Goal: Task Accomplishment & Management: Complete application form

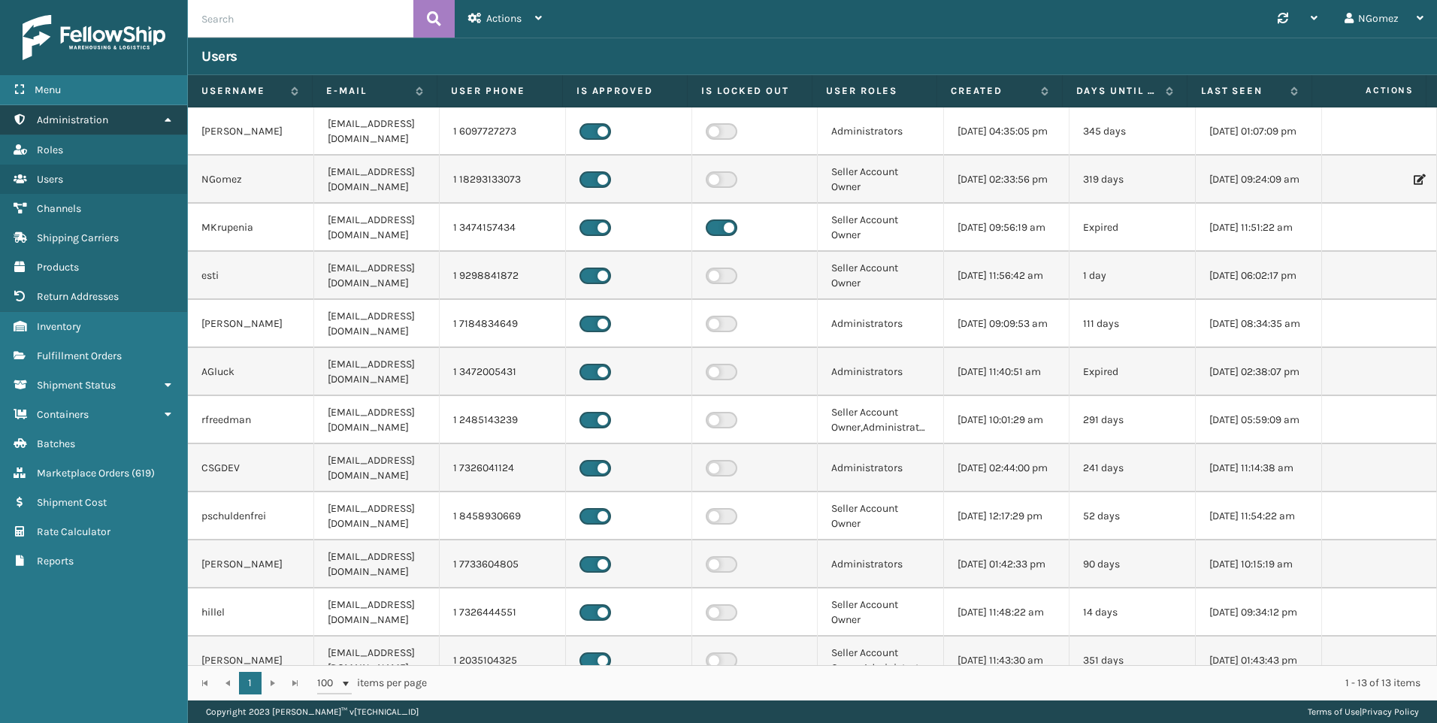
click at [122, 117] on link "Administration" at bounding box center [93, 119] width 187 height 29
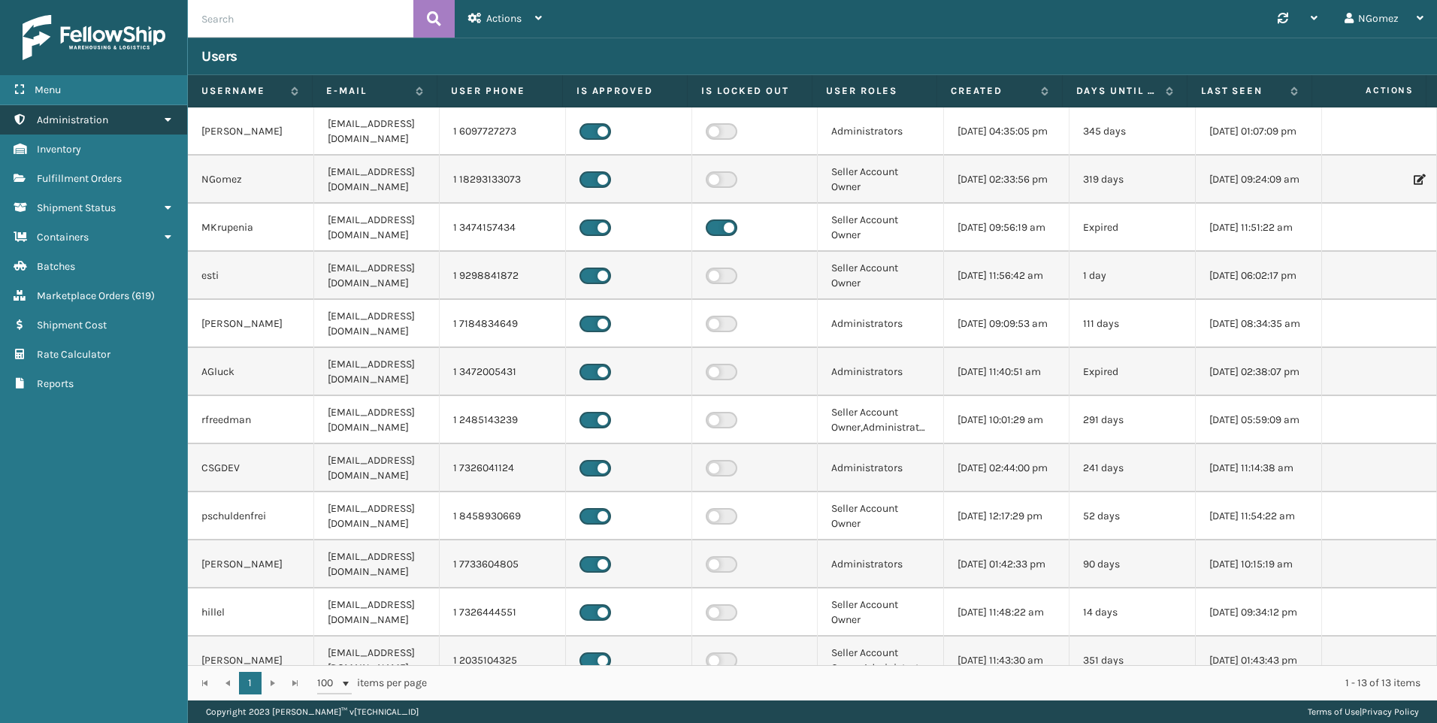
click at [120, 113] on link "Administration" at bounding box center [93, 119] width 187 height 29
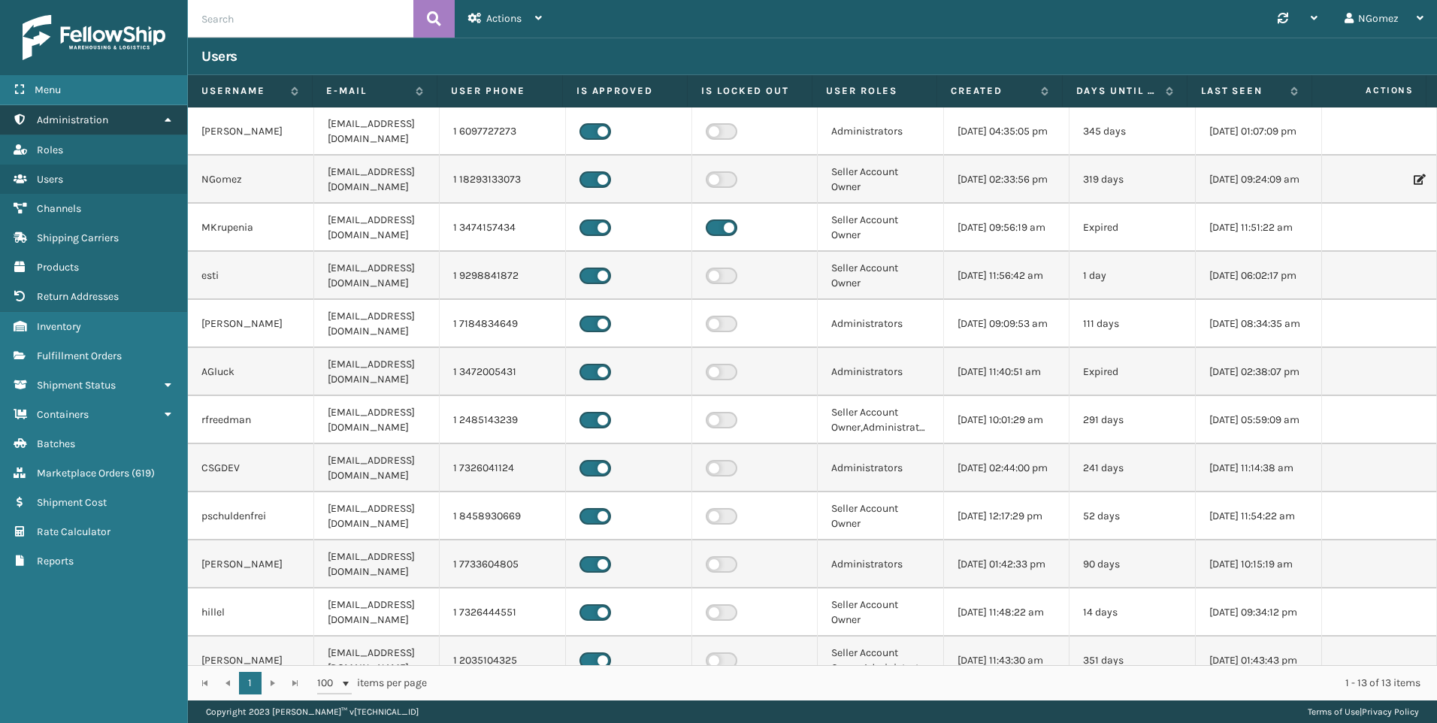
click at [137, 114] on link "Administration" at bounding box center [93, 119] width 187 height 29
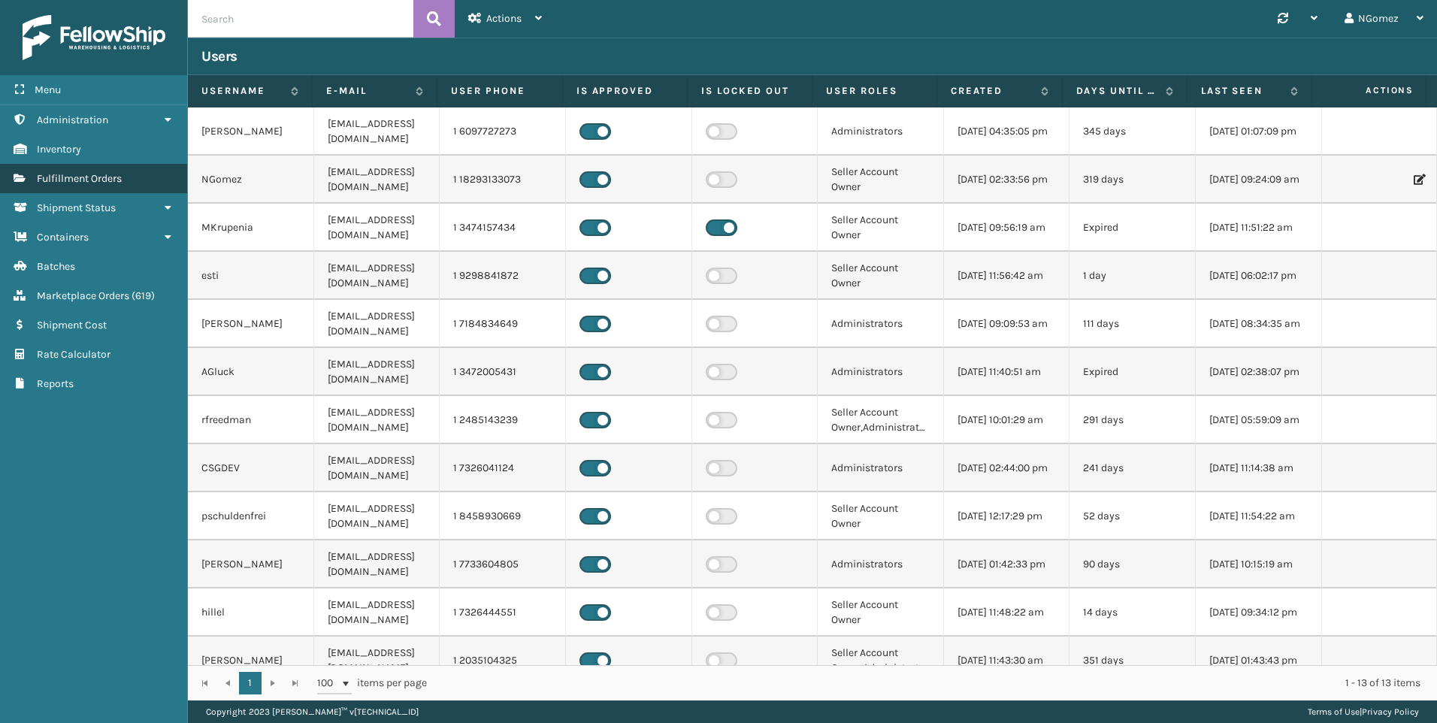
click at [95, 180] on span "Fulfillment Orders" at bounding box center [79, 178] width 85 height 13
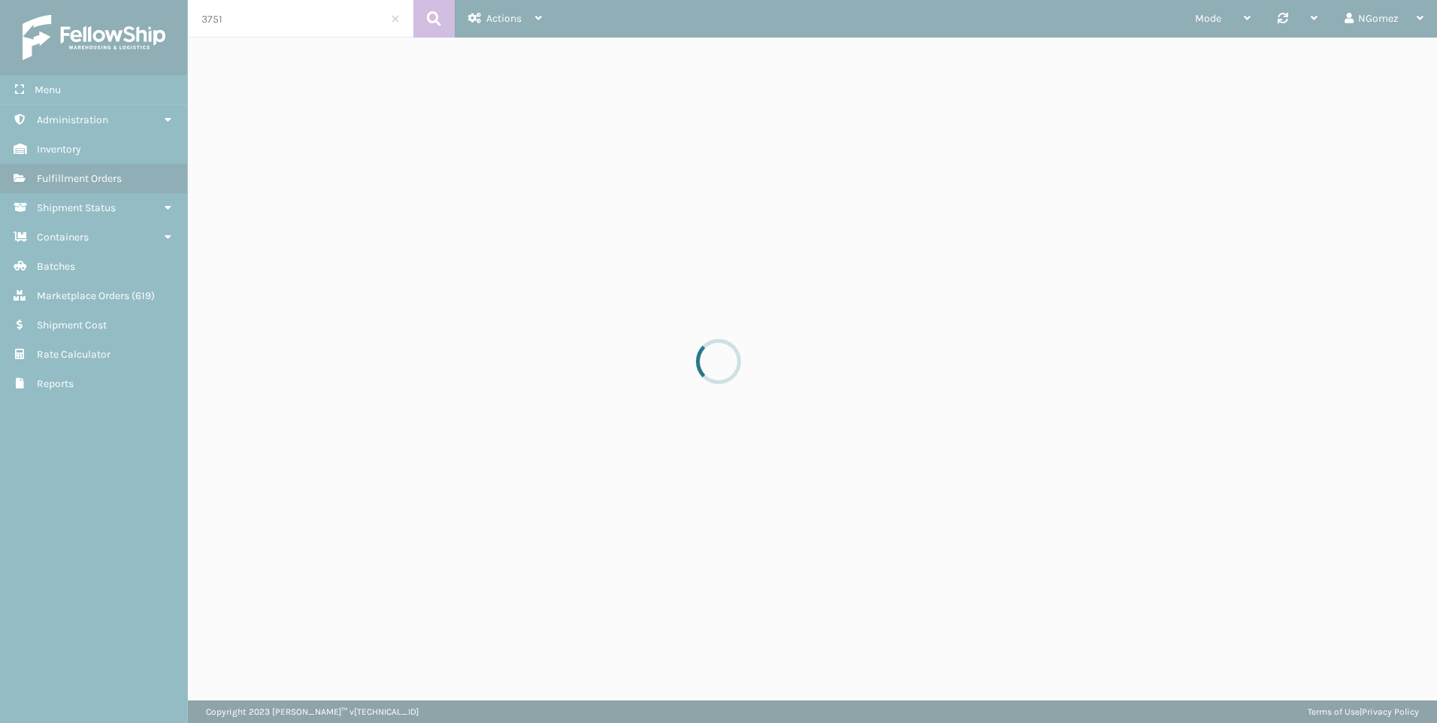
click at [229, 28] on div at bounding box center [718, 361] width 1437 height 723
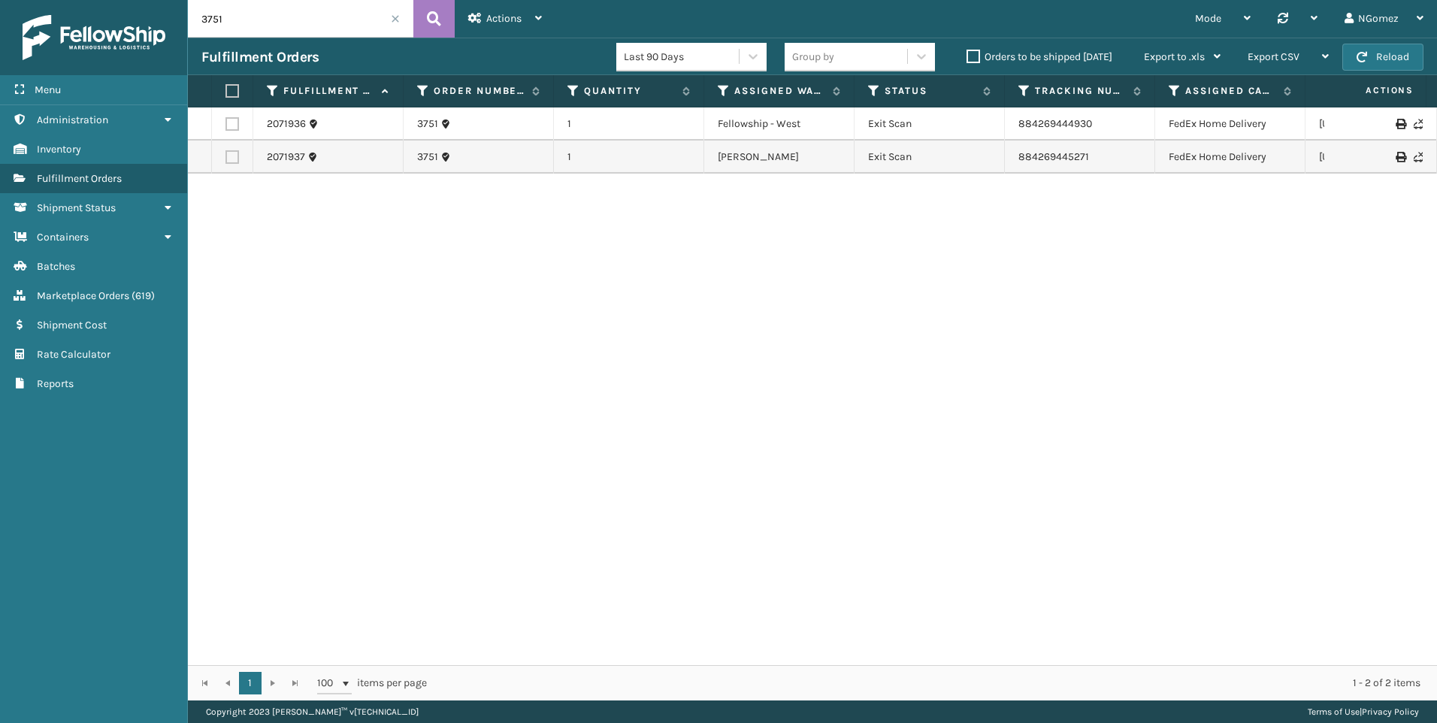
click at [240, 18] on input "3751" at bounding box center [301, 19] width 226 height 38
paste input "113-8878475-4945867"
type input "113-8878475-4945867"
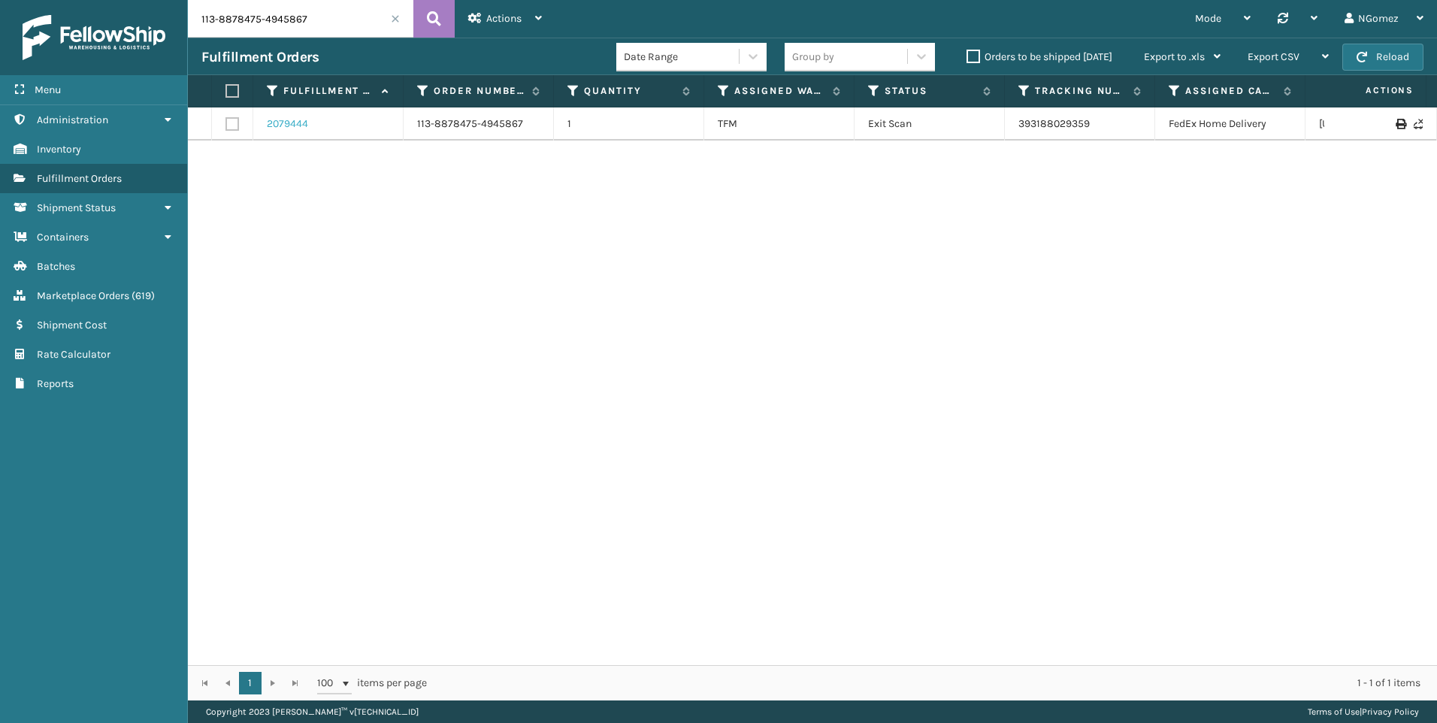
click at [290, 127] on link "2079444" at bounding box center [287, 124] width 41 height 15
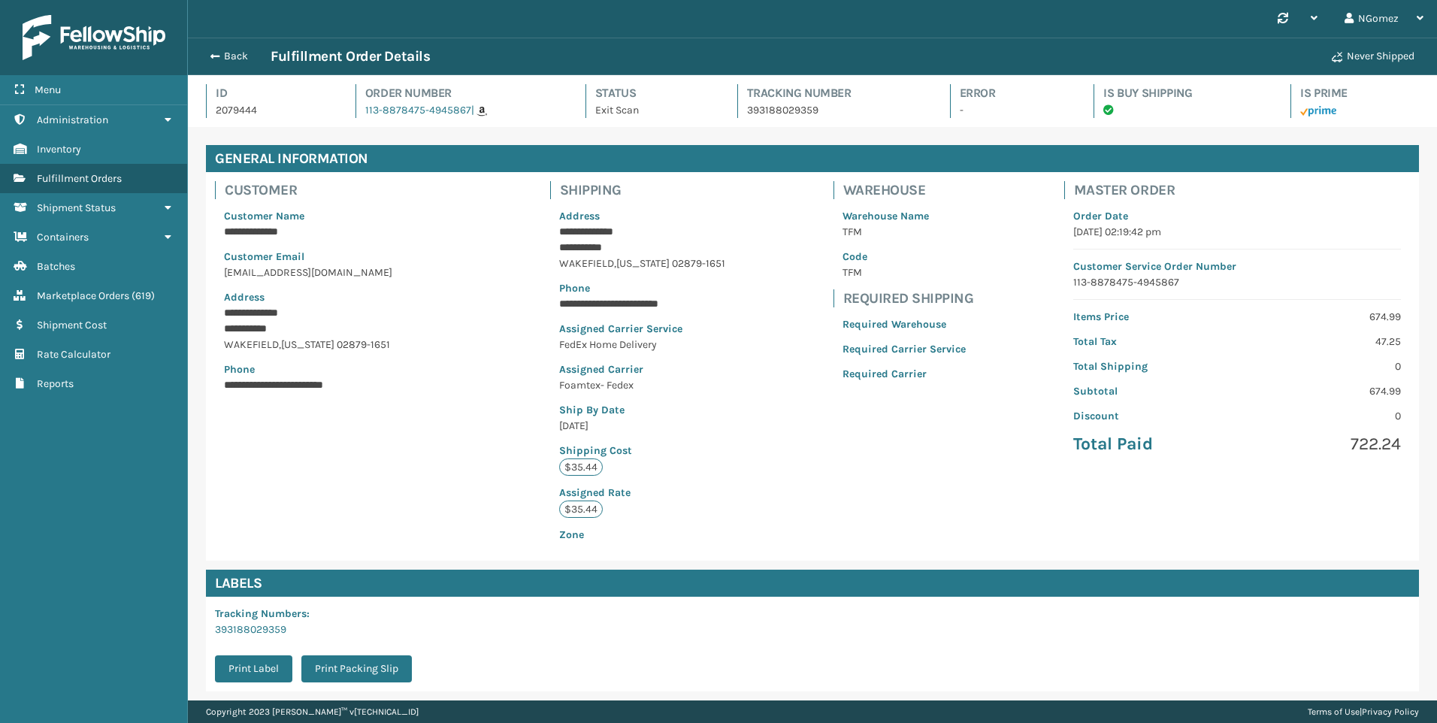
scroll to position [36, 1250]
click at [88, 288] on link "Marketplace Orders ( 619 )" at bounding box center [93, 295] width 187 height 29
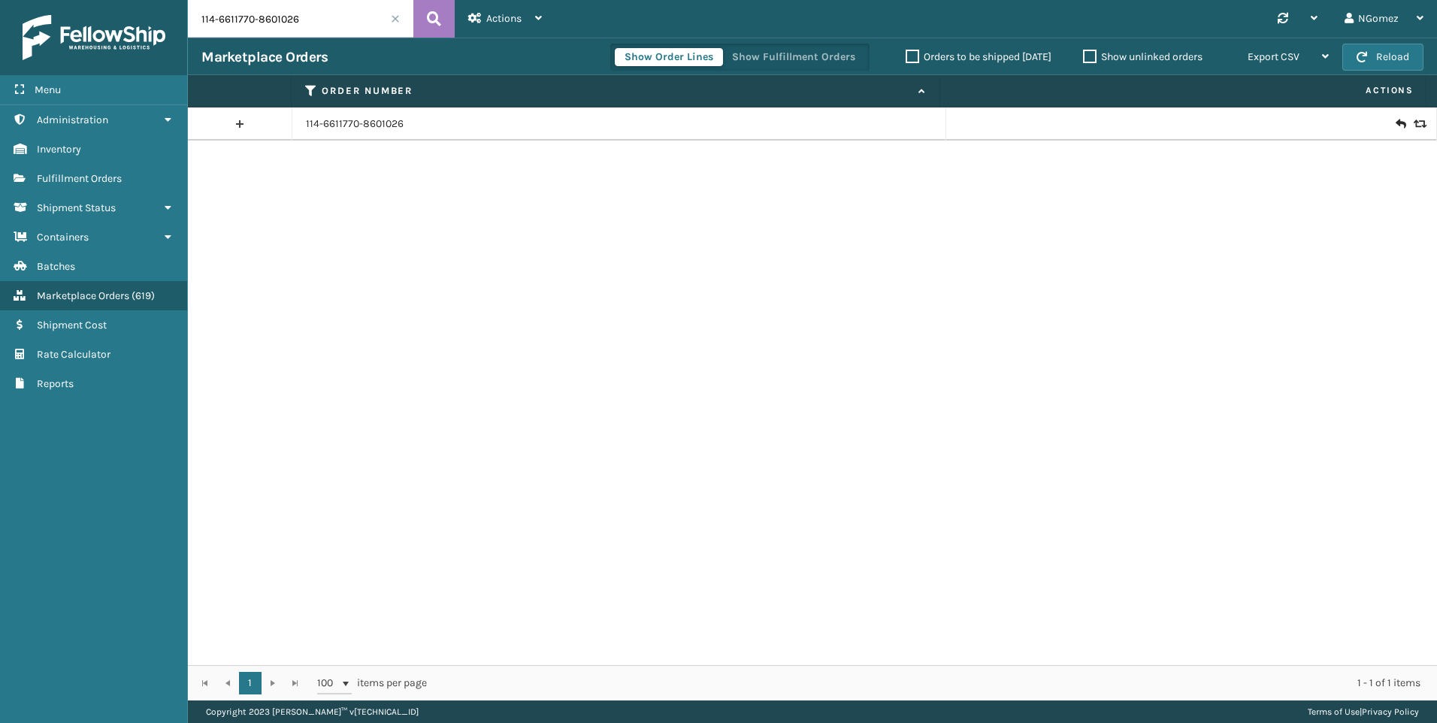
click at [323, 17] on input "114-6611770-8601026" at bounding box center [301, 19] width 226 height 38
paste input "3-8878475-4945867"
type input "113-8878475-4945867"
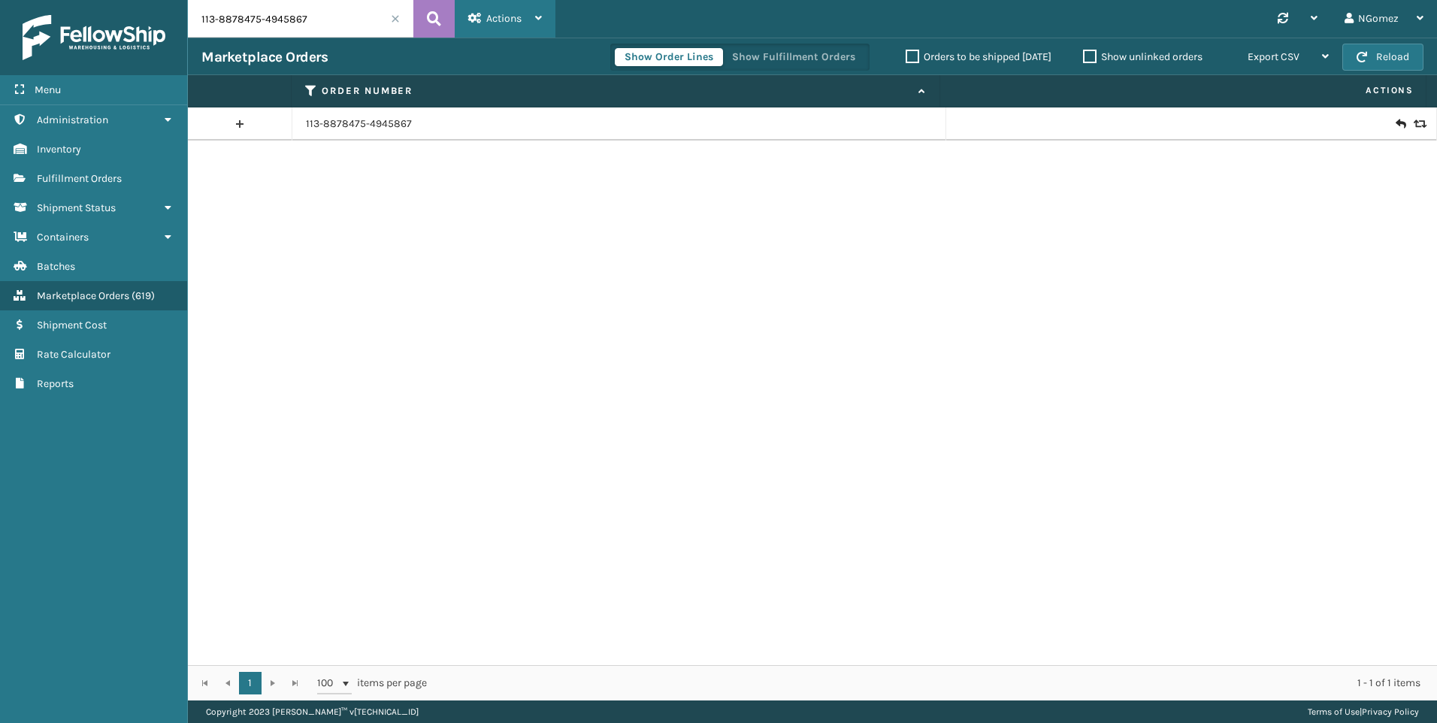
click at [517, 24] on span "Actions" at bounding box center [503, 18] width 35 height 13
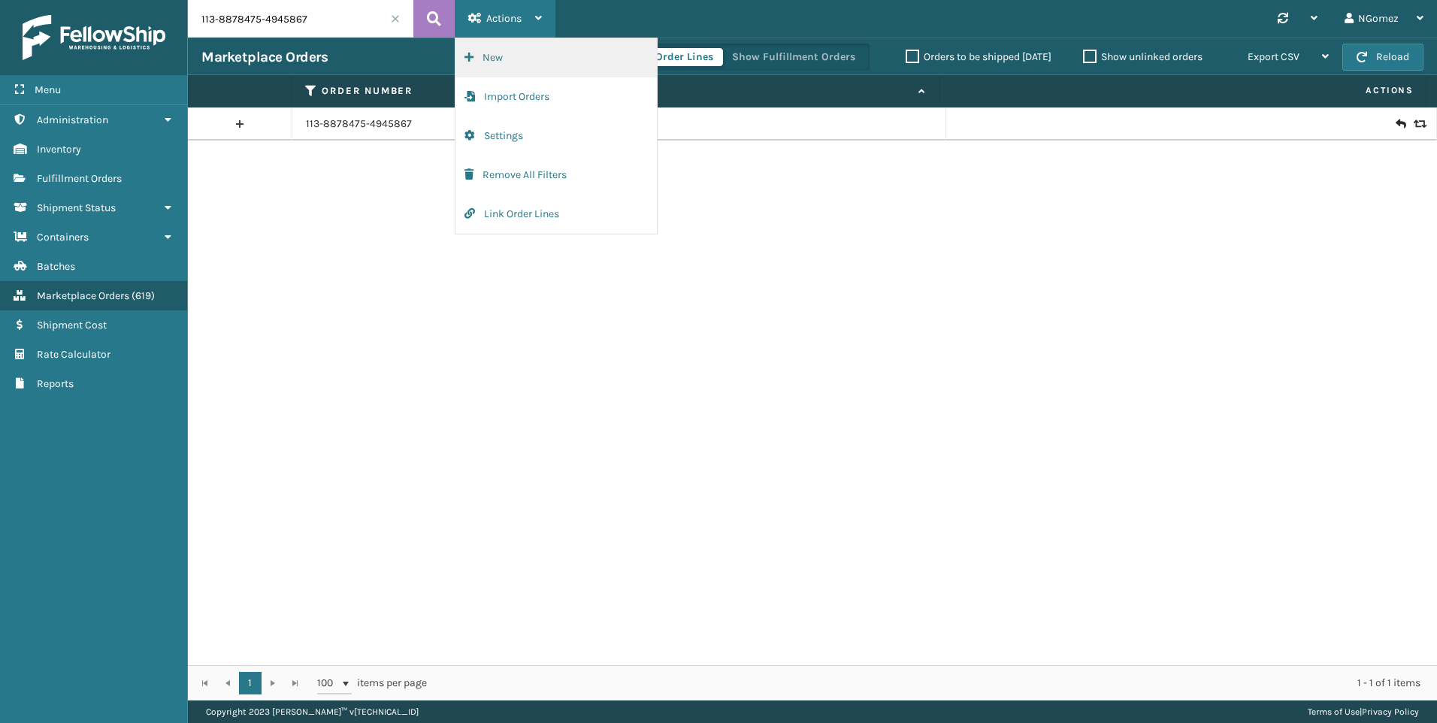
click at [509, 52] on button "New" at bounding box center [556, 57] width 201 height 39
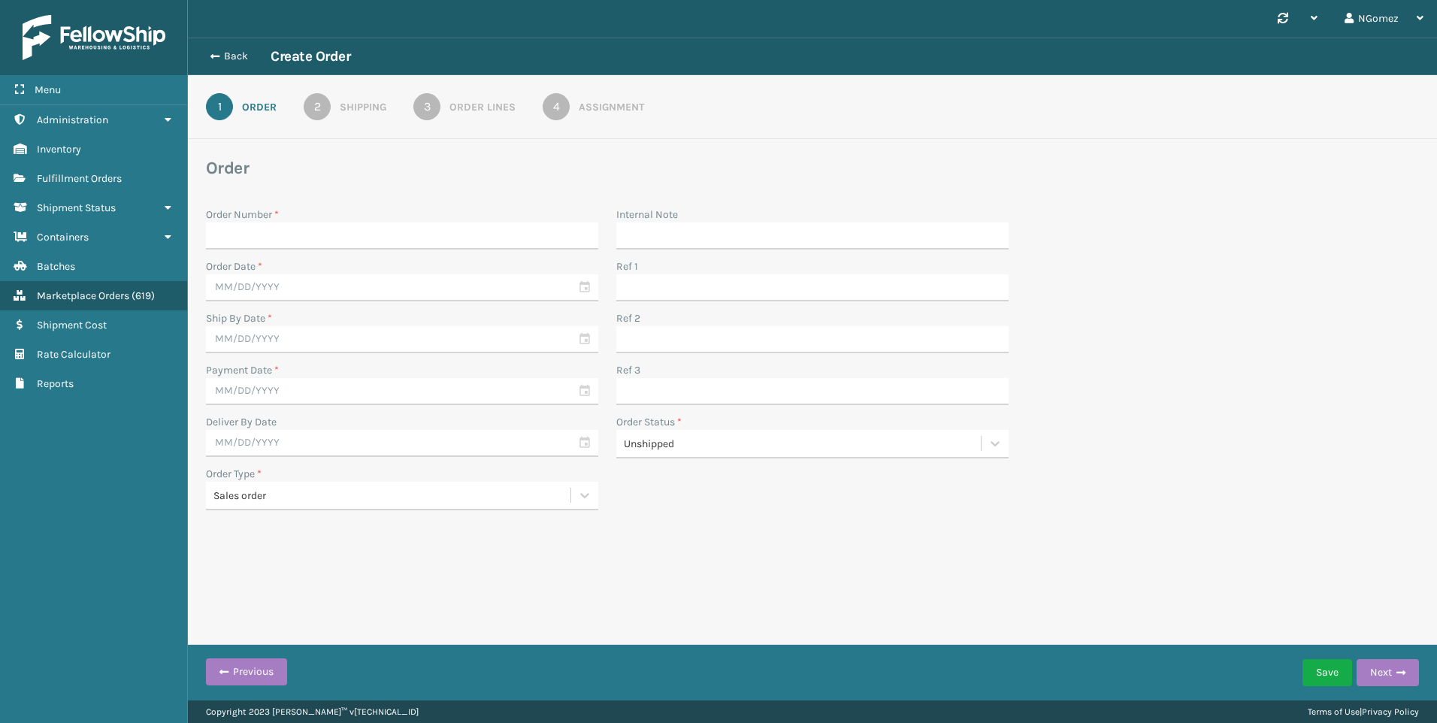
click at [430, 230] on input "Order Number *" at bounding box center [402, 236] width 392 height 27
type input "113-8878475-4945867"
click at [369, 298] on input "text" at bounding box center [402, 287] width 392 height 27
click at [250, 450] on div "22" at bounding box center [250, 449] width 25 height 23
type input "[DATE]"
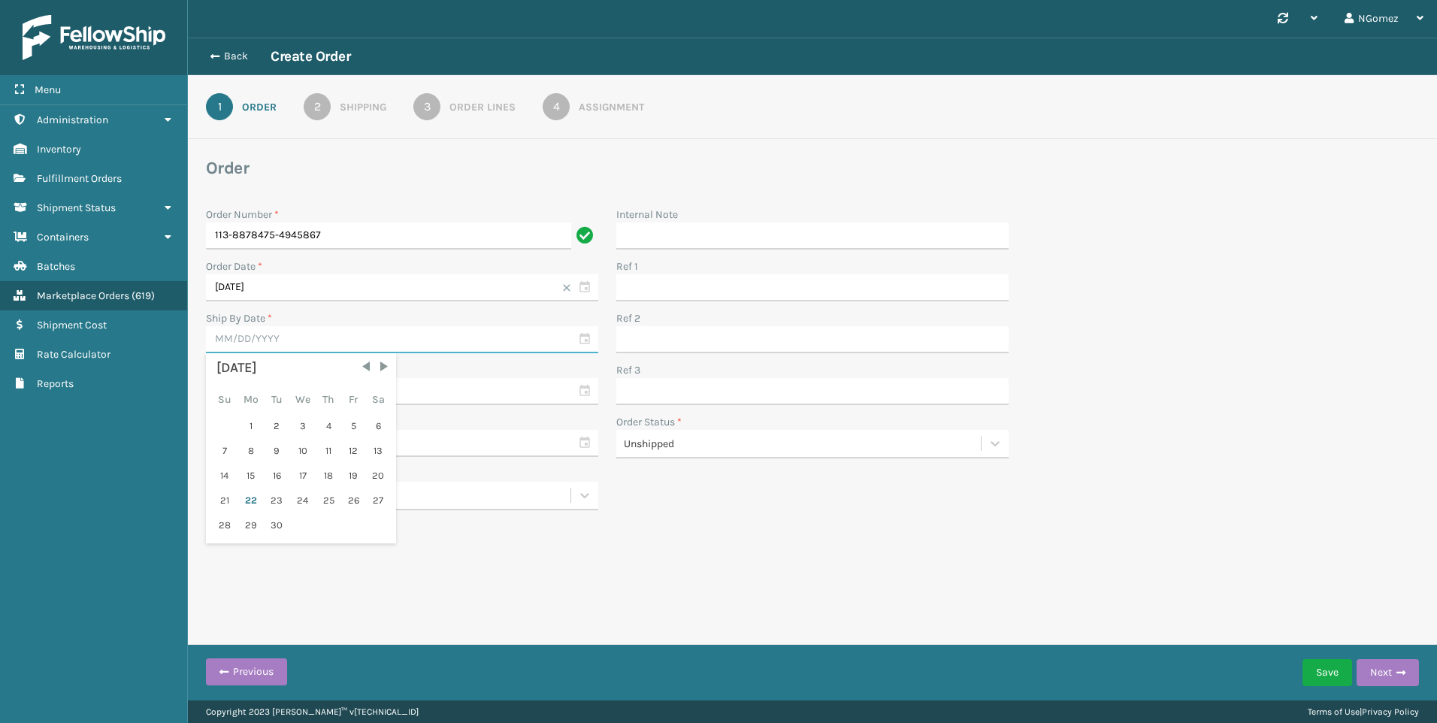
click at [279, 341] on input "text" at bounding box center [402, 339] width 392 height 27
click at [268, 504] on div "23" at bounding box center [276, 500] width 23 height 23
type input "[DATE]"
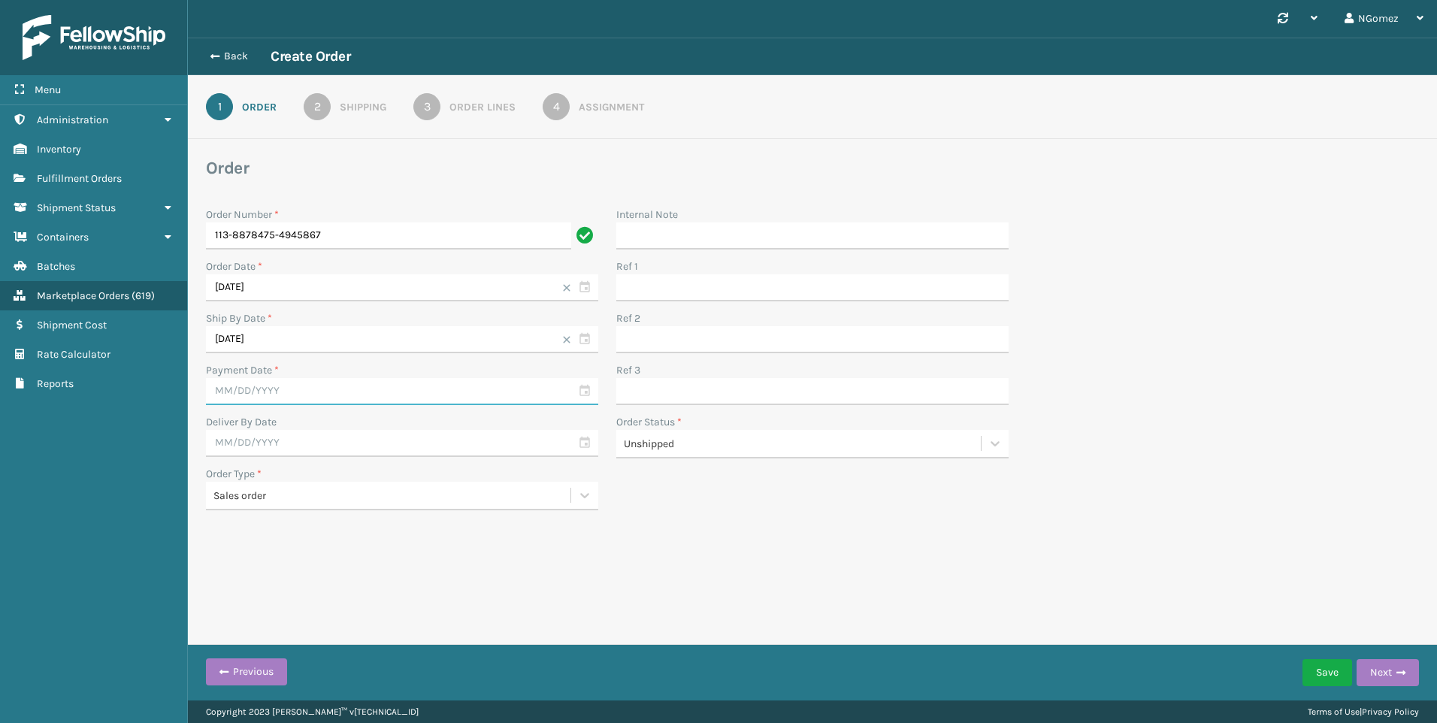
click at [284, 392] on input "text" at bounding box center [402, 391] width 392 height 27
click at [249, 547] on div "22" at bounding box center [250, 552] width 25 height 23
type input "[DATE]"
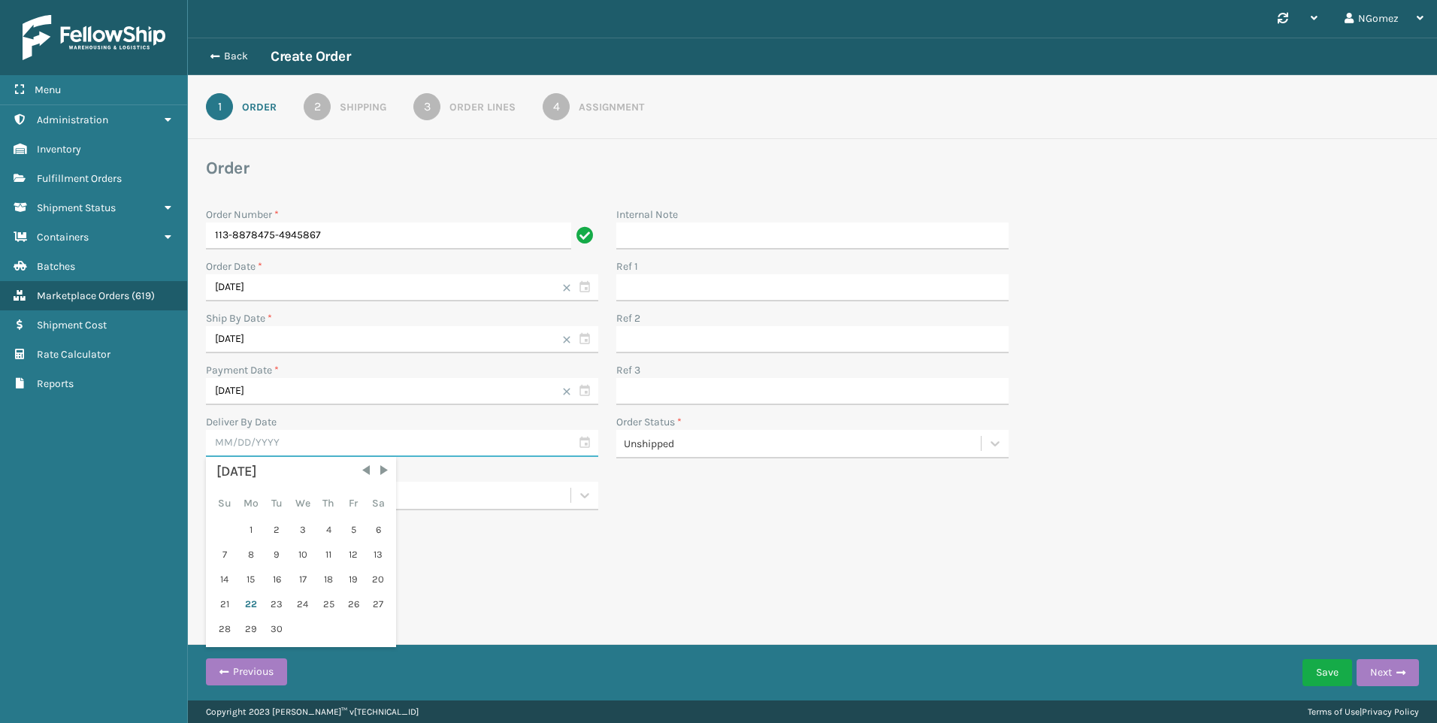
click at [363, 441] on input "text" at bounding box center [402, 443] width 392 height 27
click at [307, 608] on div "24" at bounding box center [302, 604] width 25 height 23
type input "[DATE]"
click at [1377, 673] on button "Next" at bounding box center [1388, 672] width 62 height 27
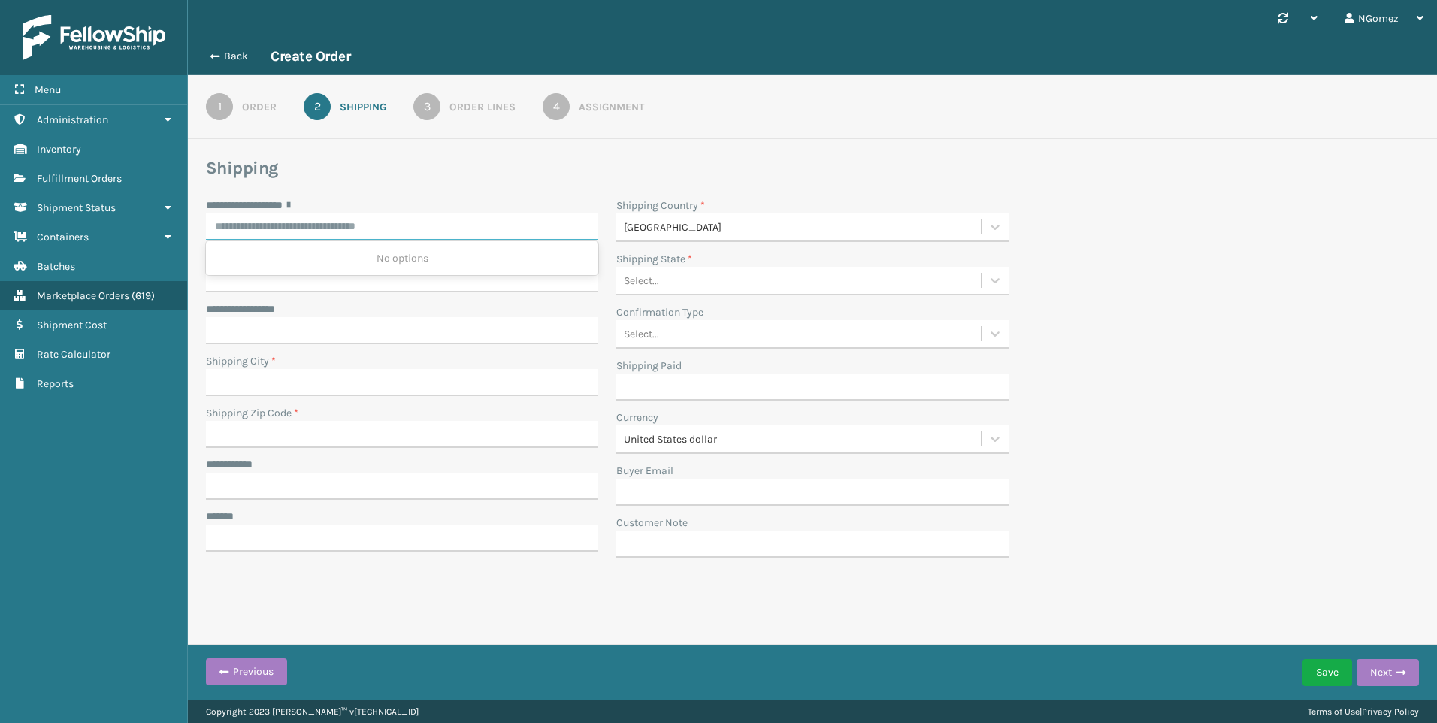
click at [412, 232] on input "**********" at bounding box center [402, 227] width 392 height 27
click at [337, 242] on div "No options" at bounding box center [402, 258] width 392 height 34
click at [340, 232] on input "**********" at bounding box center [402, 227] width 392 height 27
paste input "**********"
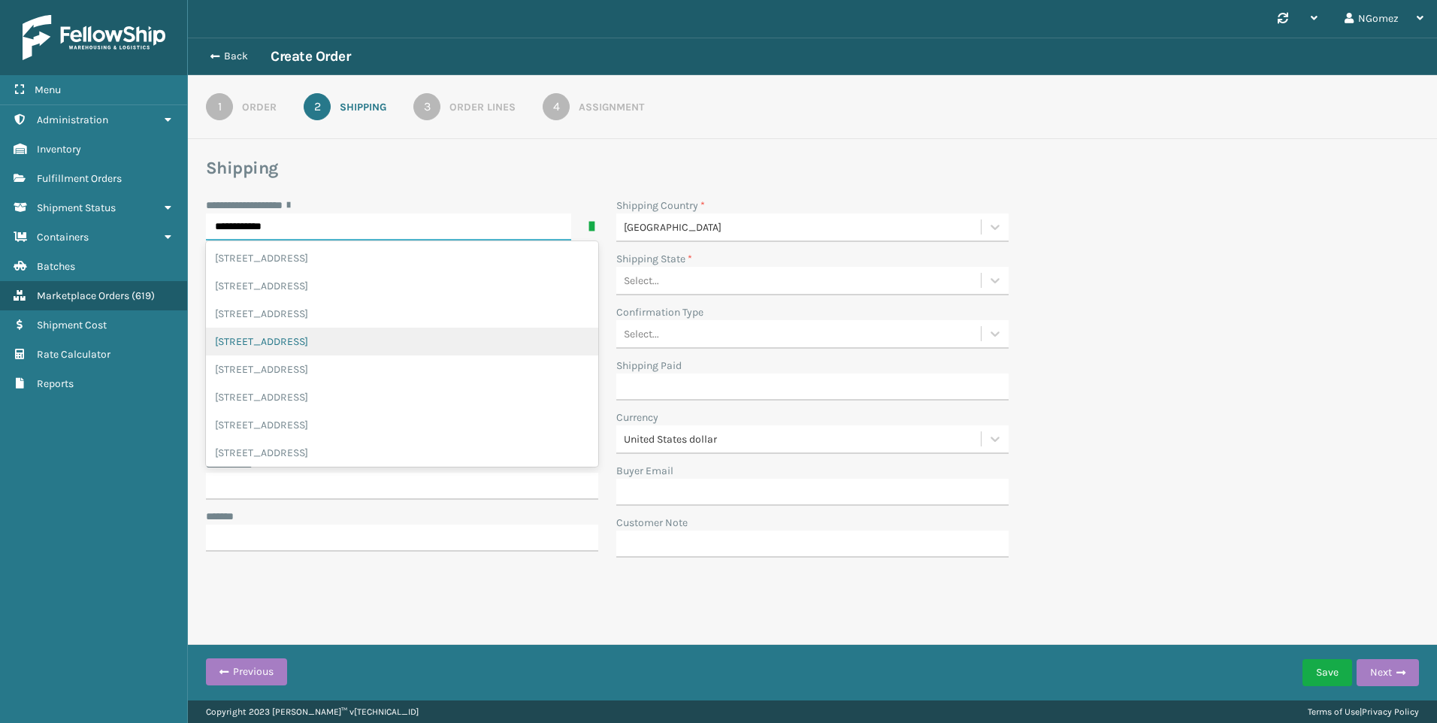
scroll to position [59, 0]
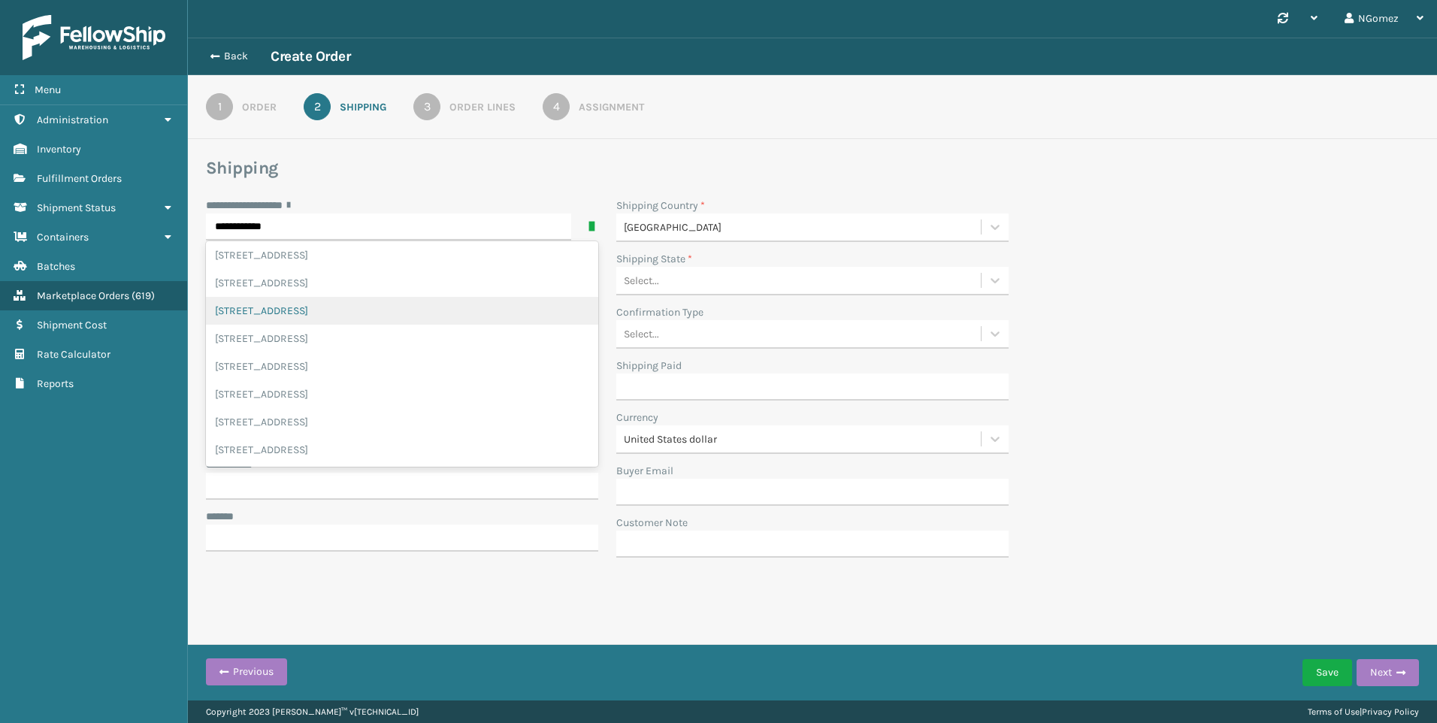
type input "**********"
click at [753, 286] on div "Select..." at bounding box center [798, 280] width 365 height 25
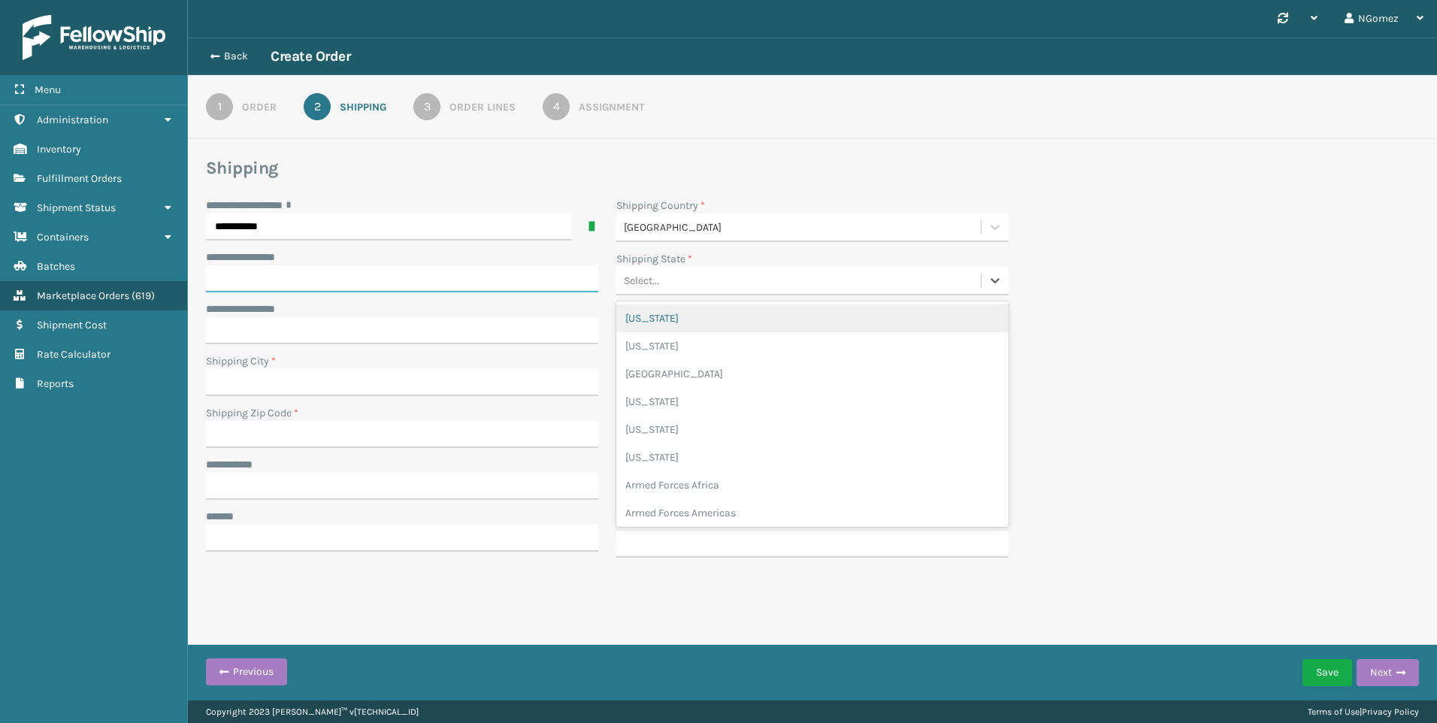
click at [297, 274] on input "**********" at bounding box center [402, 278] width 392 height 27
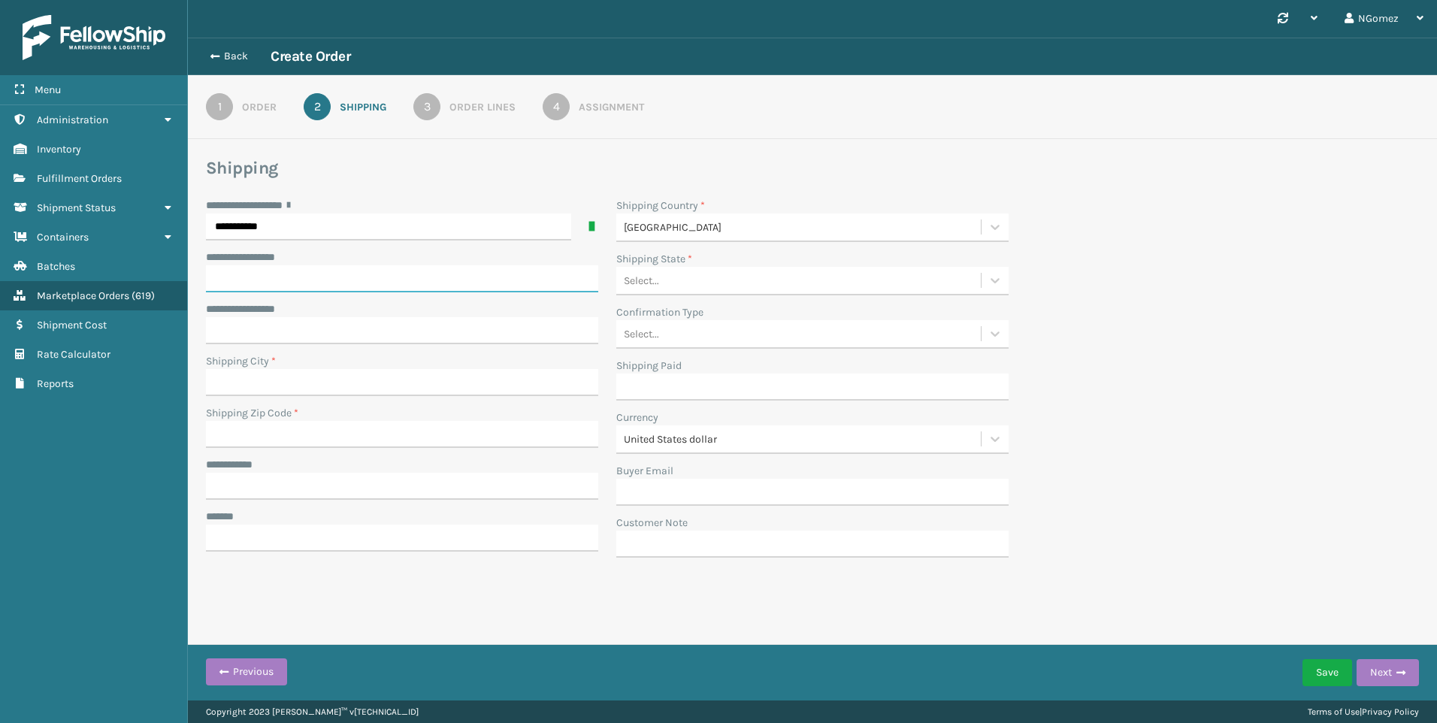
click at [359, 270] on input "**********" at bounding box center [402, 278] width 392 height 27
paste input "**********"
type input "**********"
click at [301, 432] on input "Shipping Zip Code *" at bounding box center [402, 434] width 392 height 27
type input "02816"
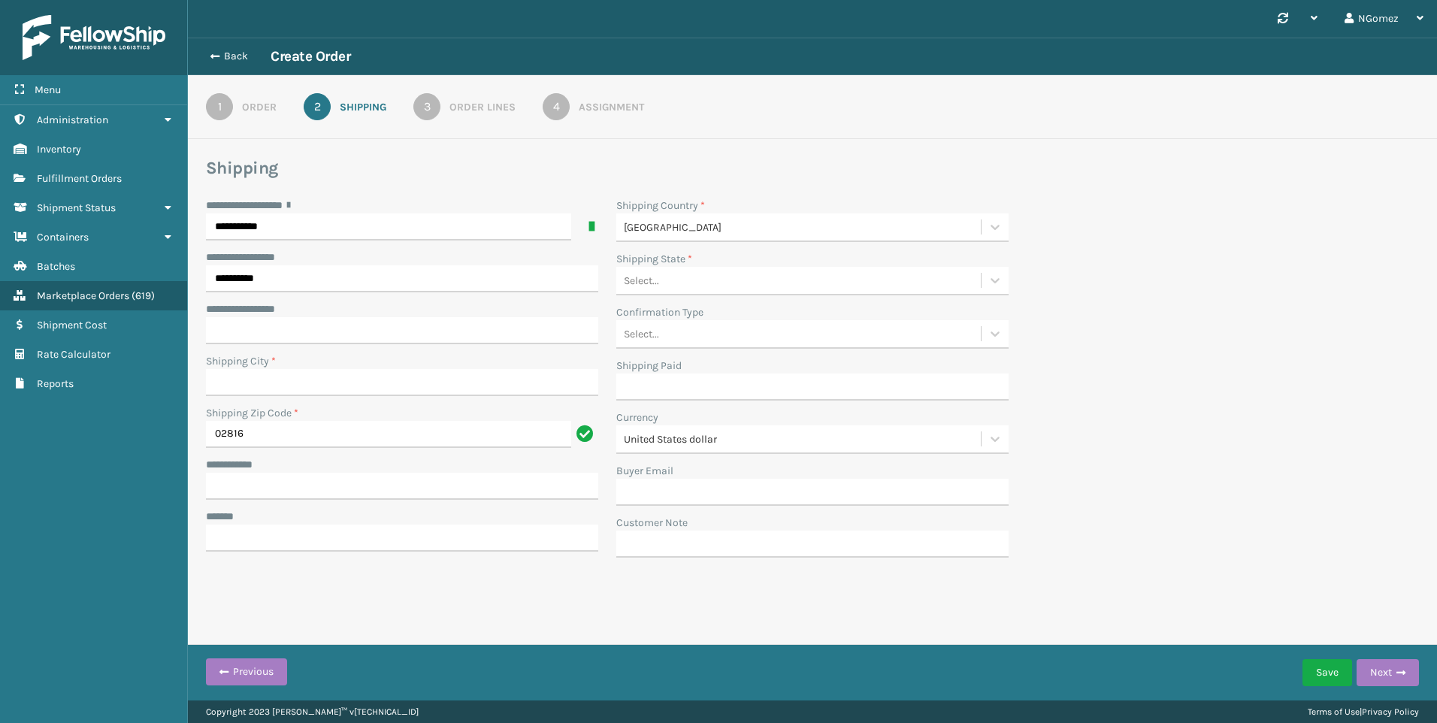
click at [372, 368] on div "Shipping City *" at bounding box center [402, 361] width 392 height 16
click at [368, 382] on input "Shipping City *" at bounding box center [402, 382] width 392 height 27
type input "[GEOGRAPHIC_DATA]"
click at [295, 484] on input "**********" at bounding box center [402, 486] width 392 height 27
paste input "**********"
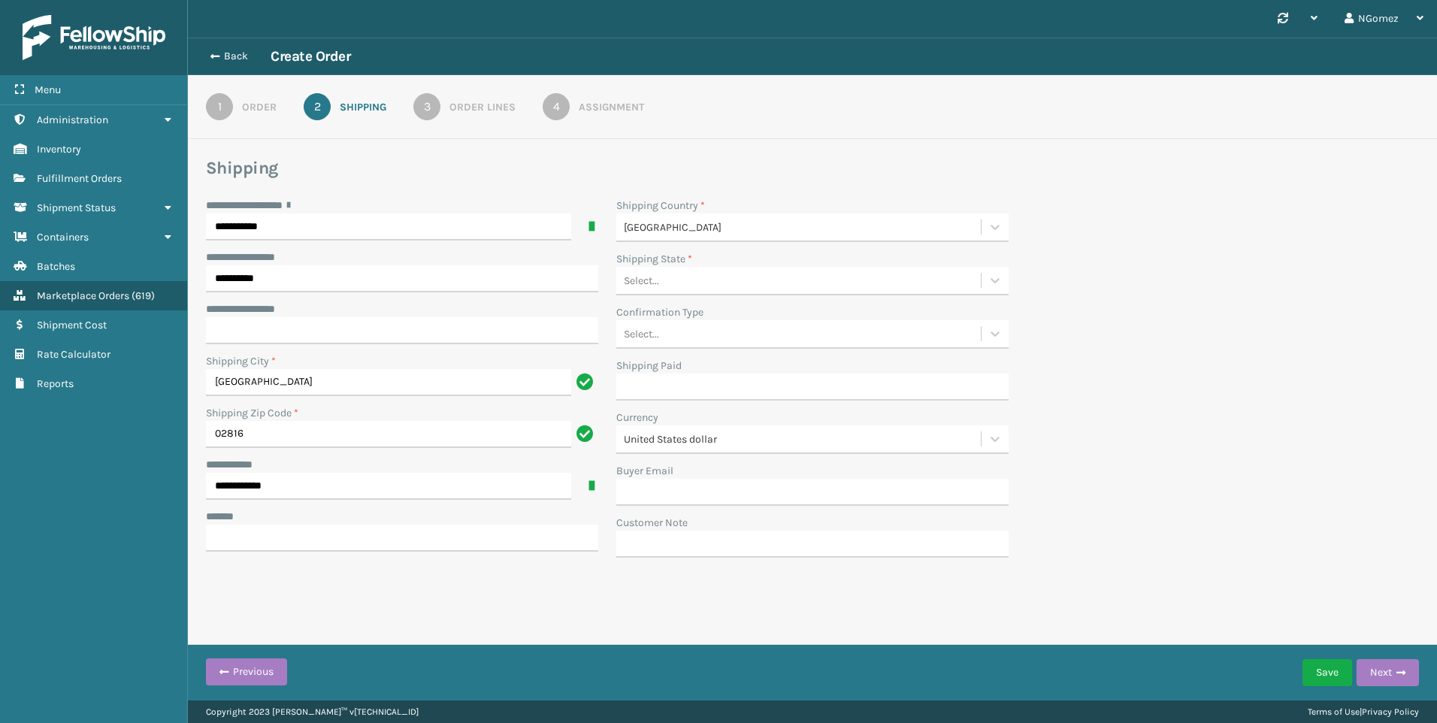
type input "**********"
drag, startPoint x: 361, startPoint y: 507, endPoint x: 386, endPoint y: 524, distance: 29.8
click at [375, 513] on div "**********" at bounding box center [402, 382] width 410 height 369
click at [393, 544] on input "***** *" at bounding box center [402, 538] width 392 height 27
type input "**********"
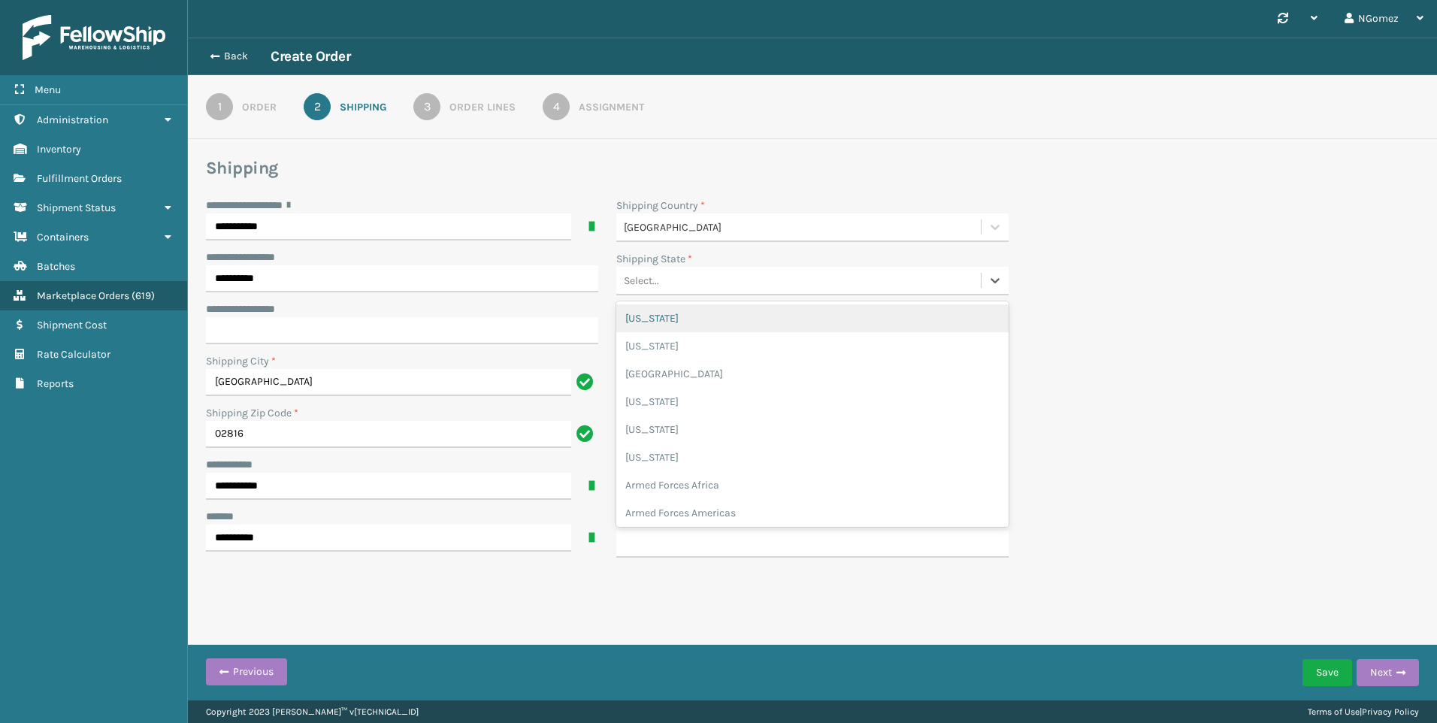
click at [769, 290] on div "Select..." at bounding box center [798, 280] width 365 height 25
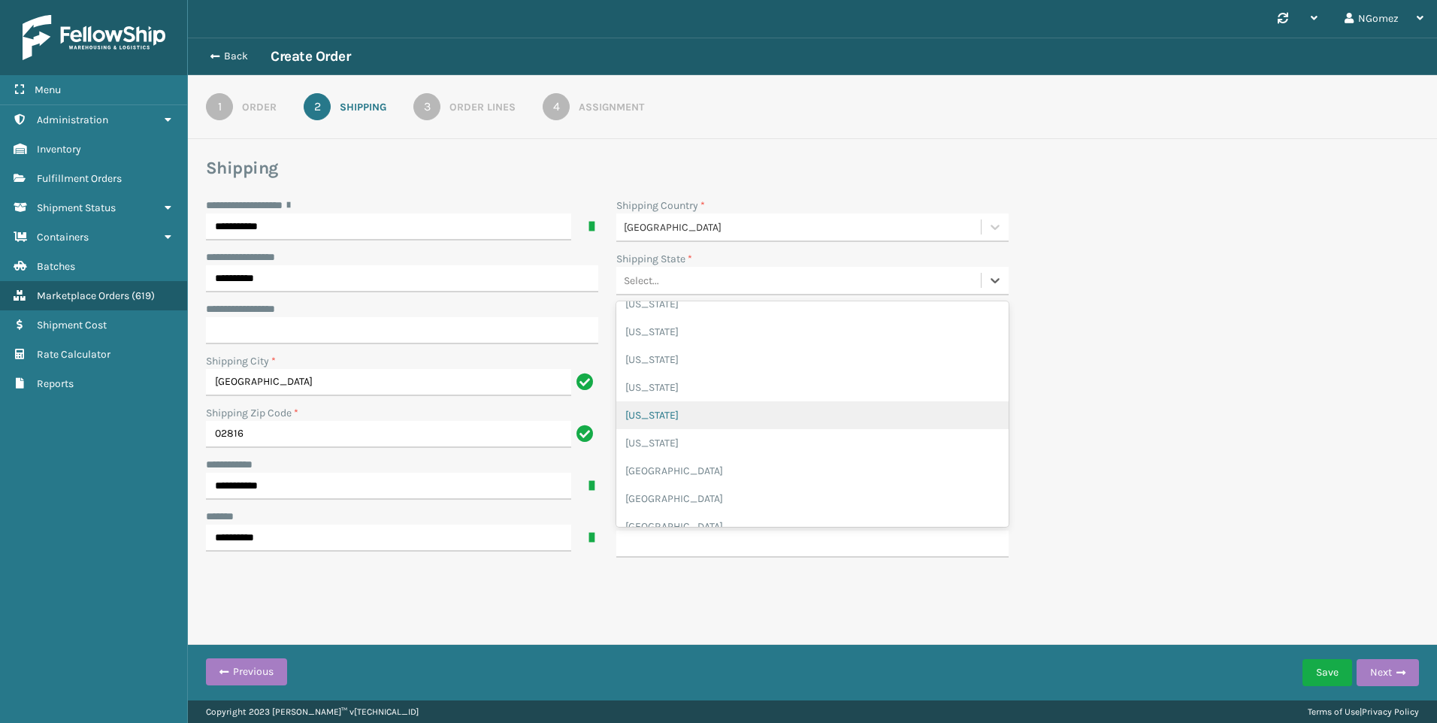
scroll to position [1265, 0]
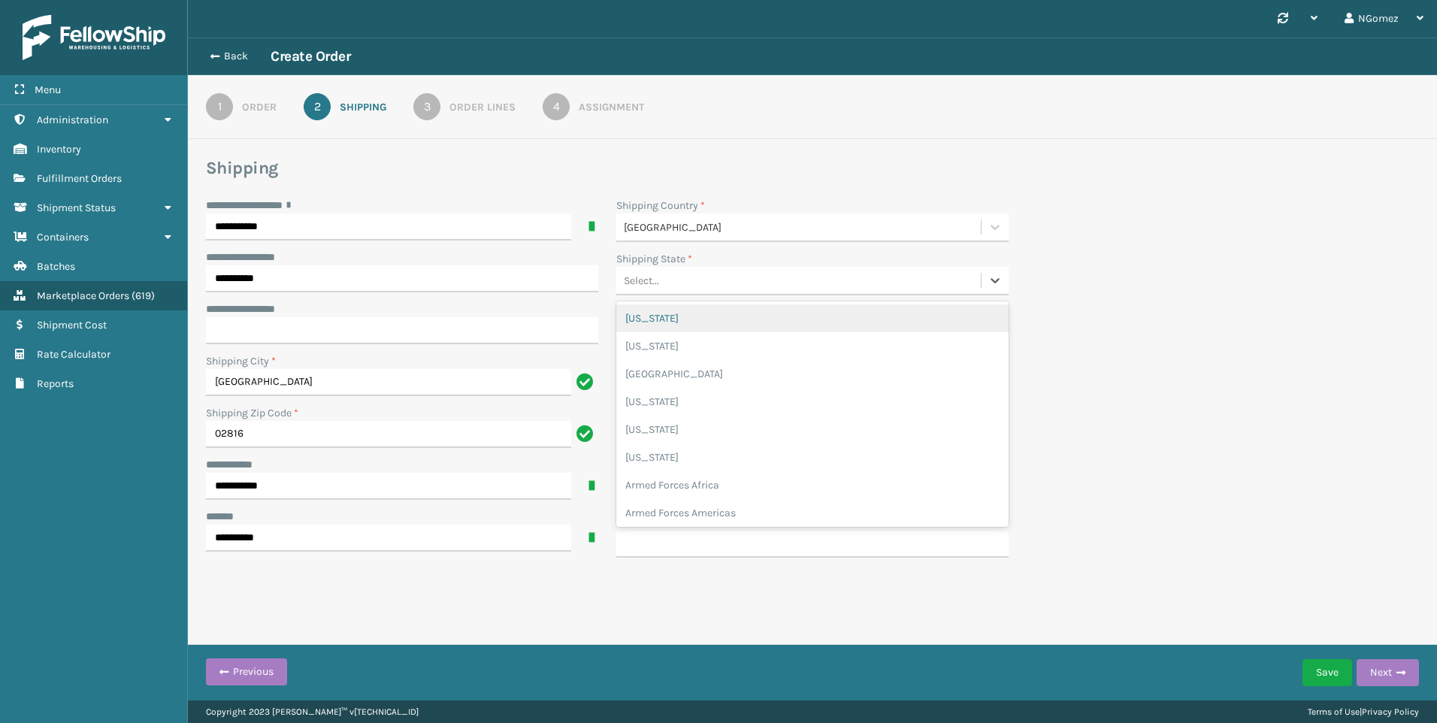
click at [724, 281] on div "Select..." at bounding box center [798, 280] width 365 height 25
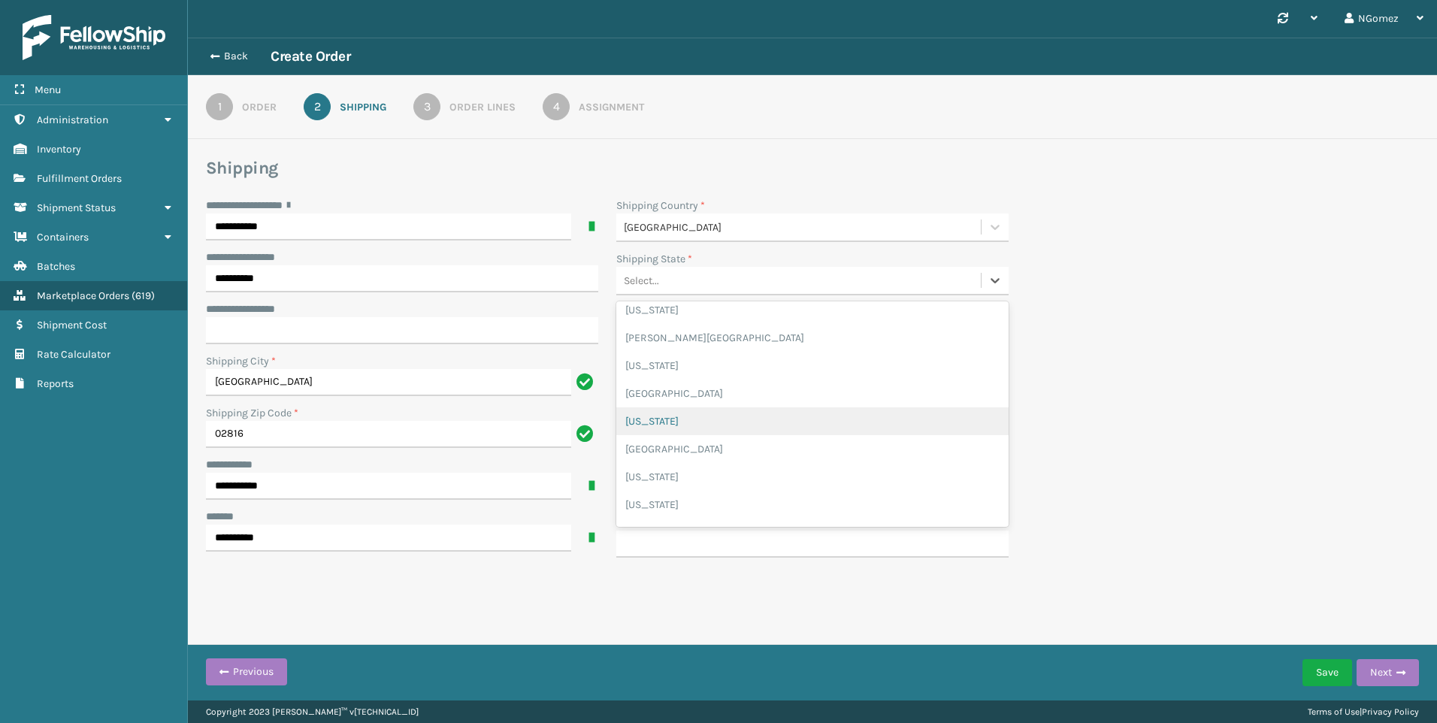
click at [728, 418] on div "[US_STATE]" at bounding box center [812, 421] width 392 height 28
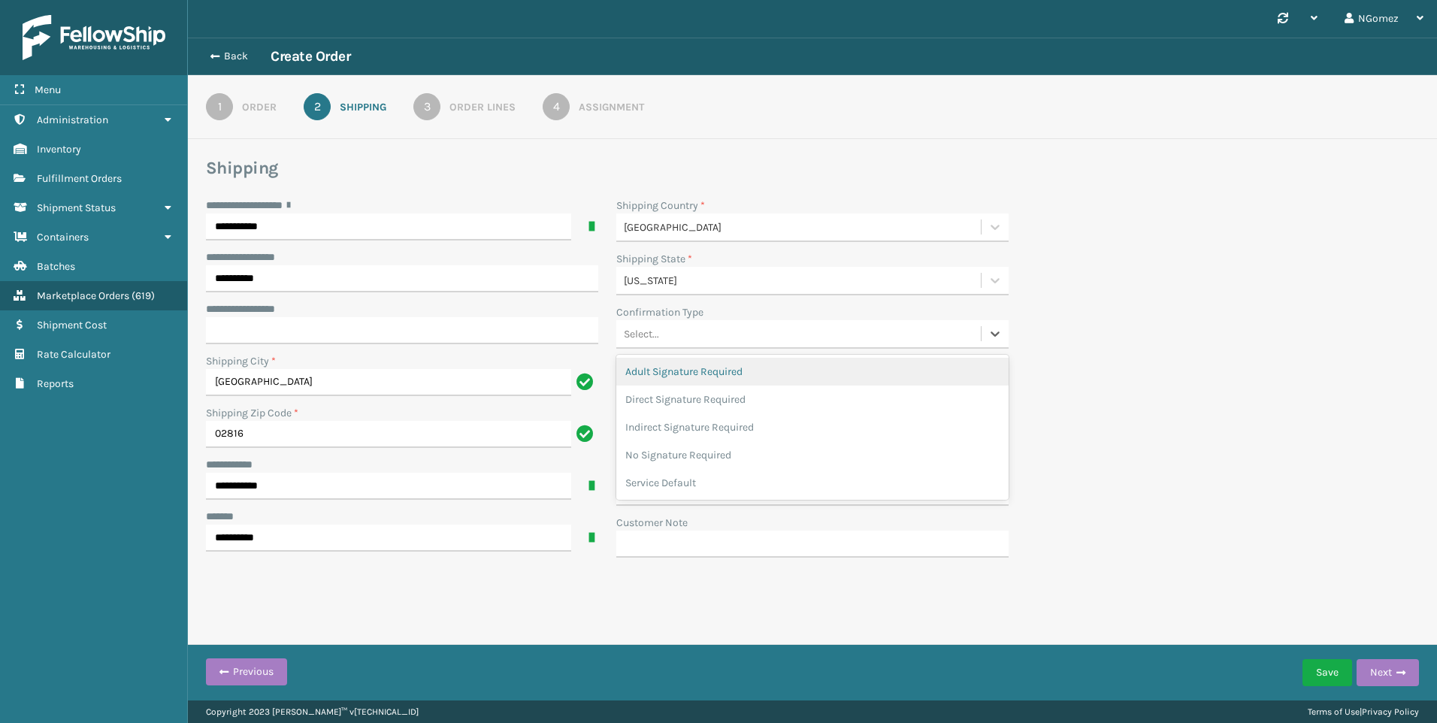
click at [750, 324] on div "Select..." at bounding box center [798, 334] width 365 height 25
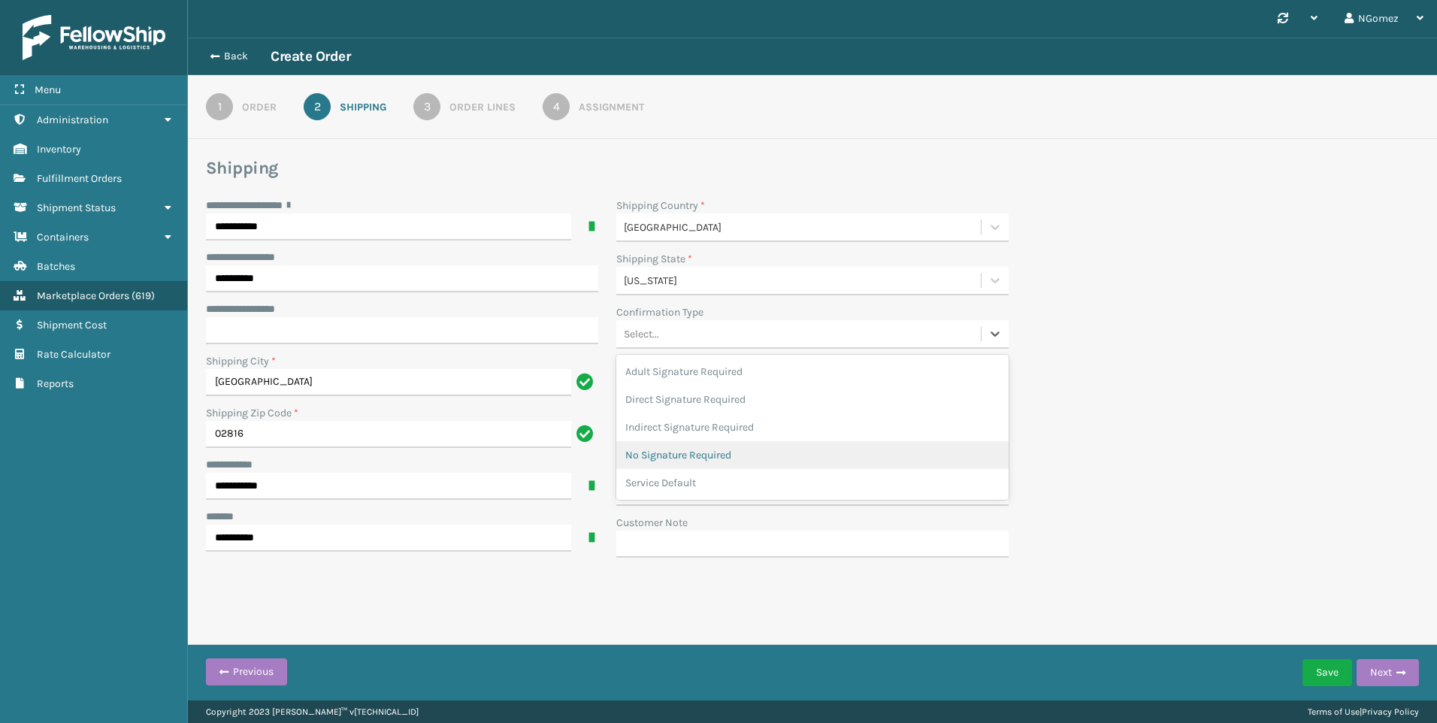
click at [713, 459] on div "No Signature Required" at bounding box center [812, 455] width 392 height 28
click at [1381, 669] on button "Next" at bounding box center [1388, 672] width 62 height 27
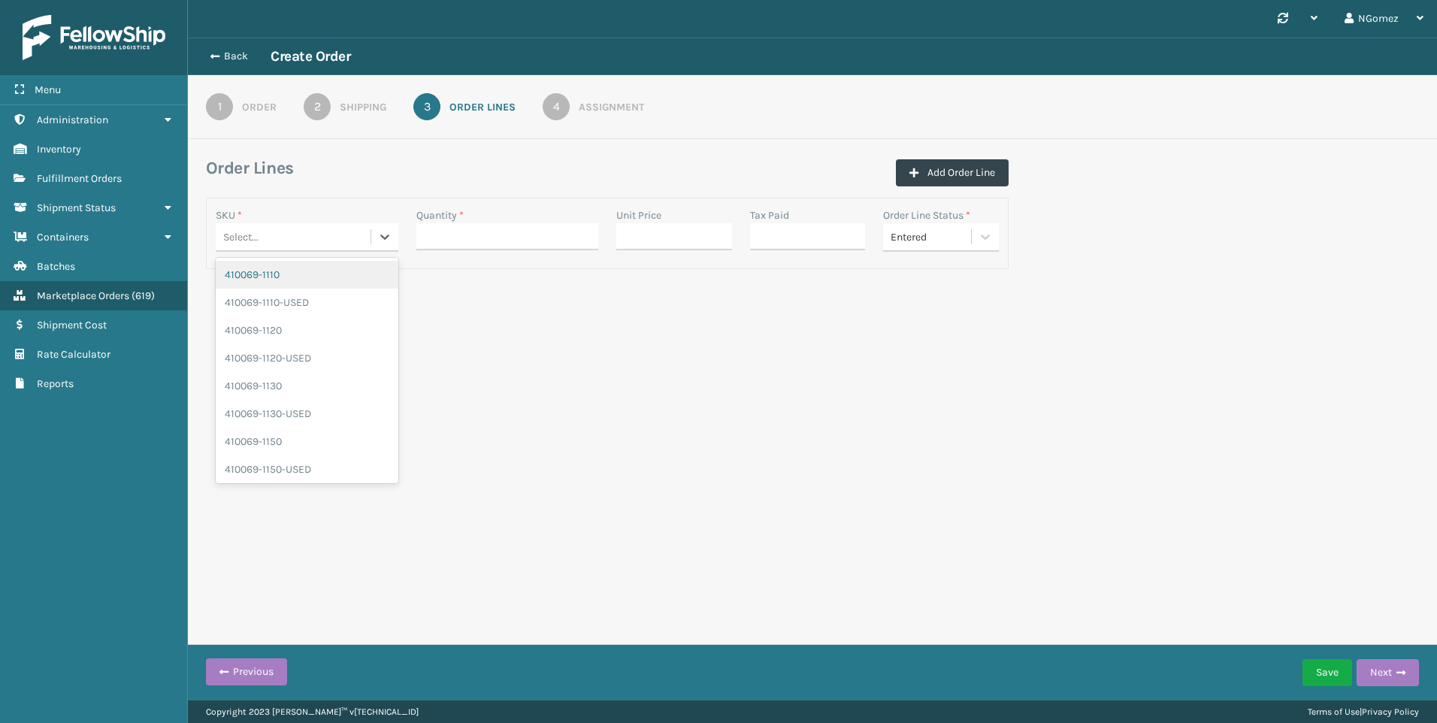
click at [295, 232] on div "Select..." at bounding box center [293, 237] width 155 height 25
type input "410168-8060"
click at [286, 235] on div "Select..." at bounding box center [293, 237] width 155 height 25
type input "410168-8060"
click at [316, 277] on div "410168-8060" at bounding box center [307, 275] width 183 height 28
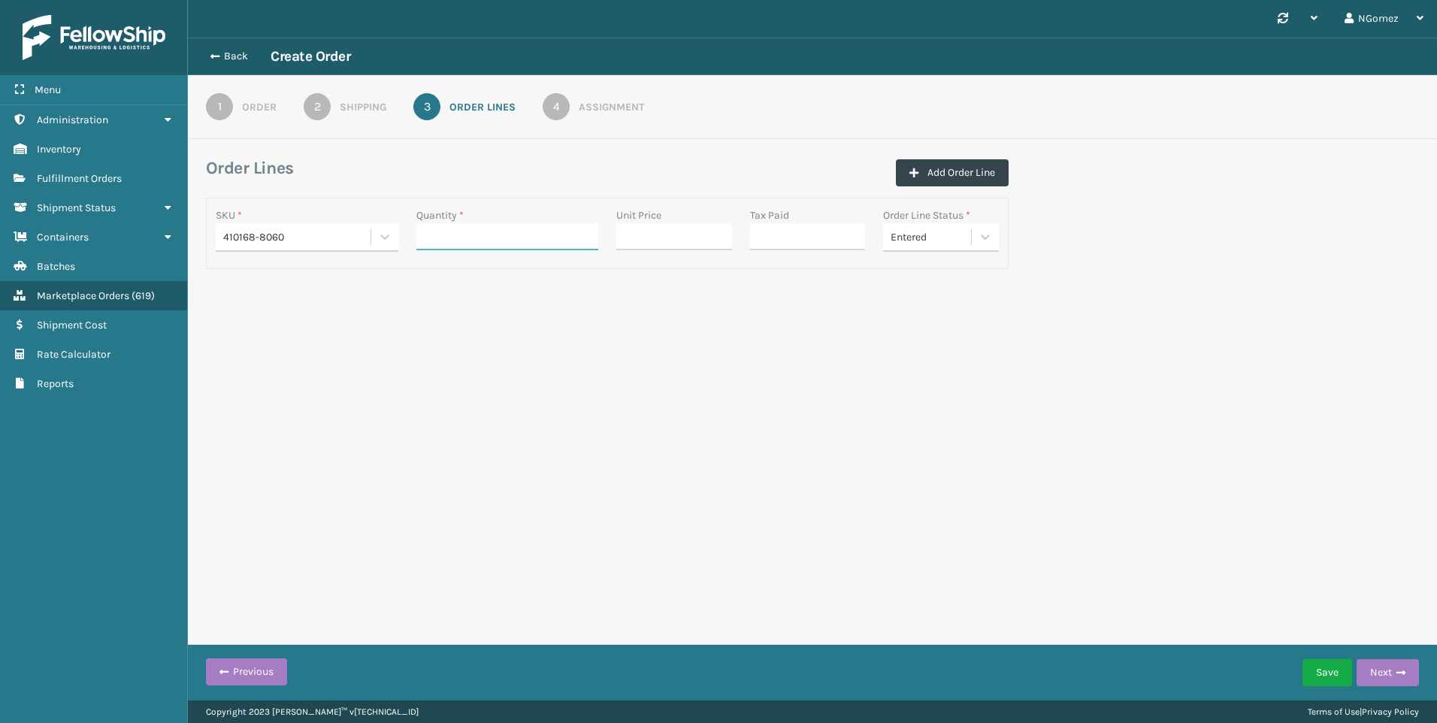
click at [503, 223] on input "Quantity *" at bounding box center [508, 236] width 183 height 27
type input "1"
click at [679, 234] on input "Unit Price" at bounding box center [674, 236] width 116 height 27
type input "0.00"
click at [820, 250] on input "Tax Paid" at bounding box center [808, 236] width 116 height 27
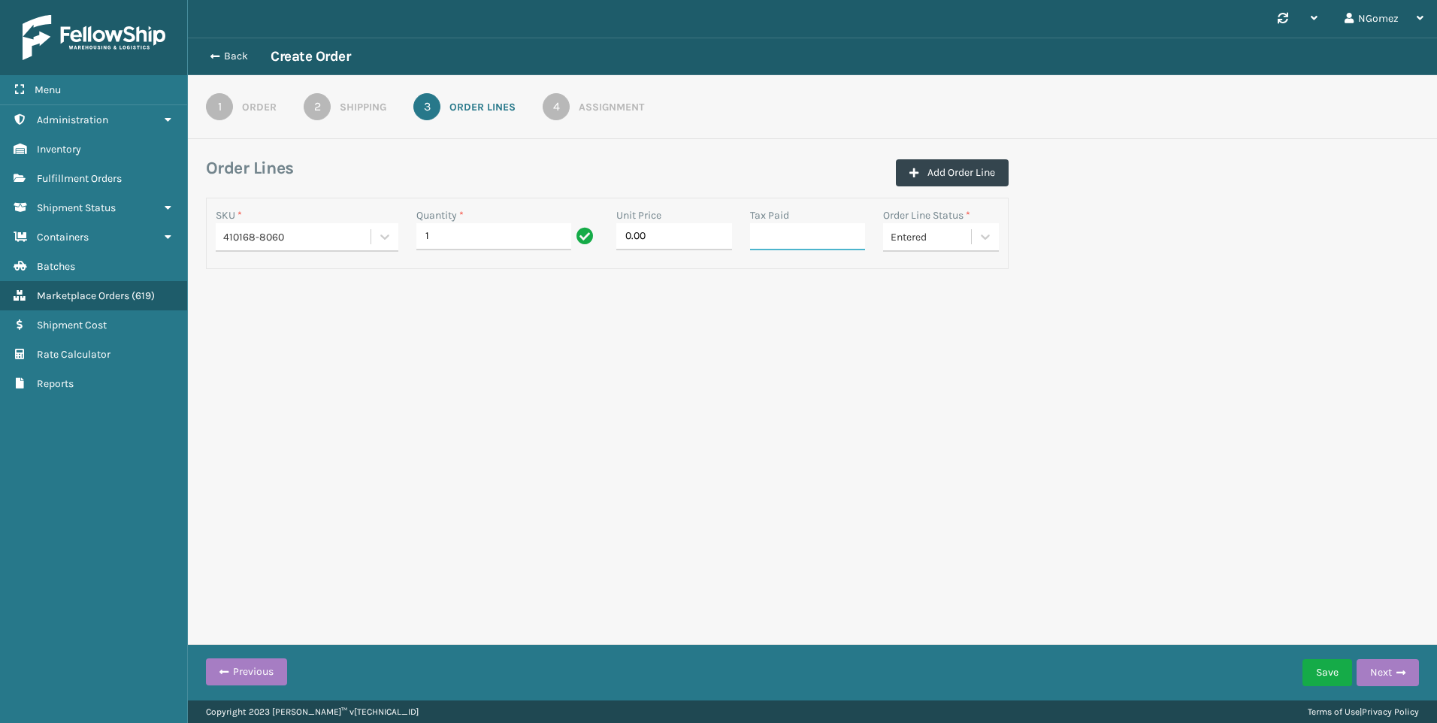
type input "0.00"
click at [1329, 663] on button "Save" at bounding box center [1328, 672] width 50 height 27
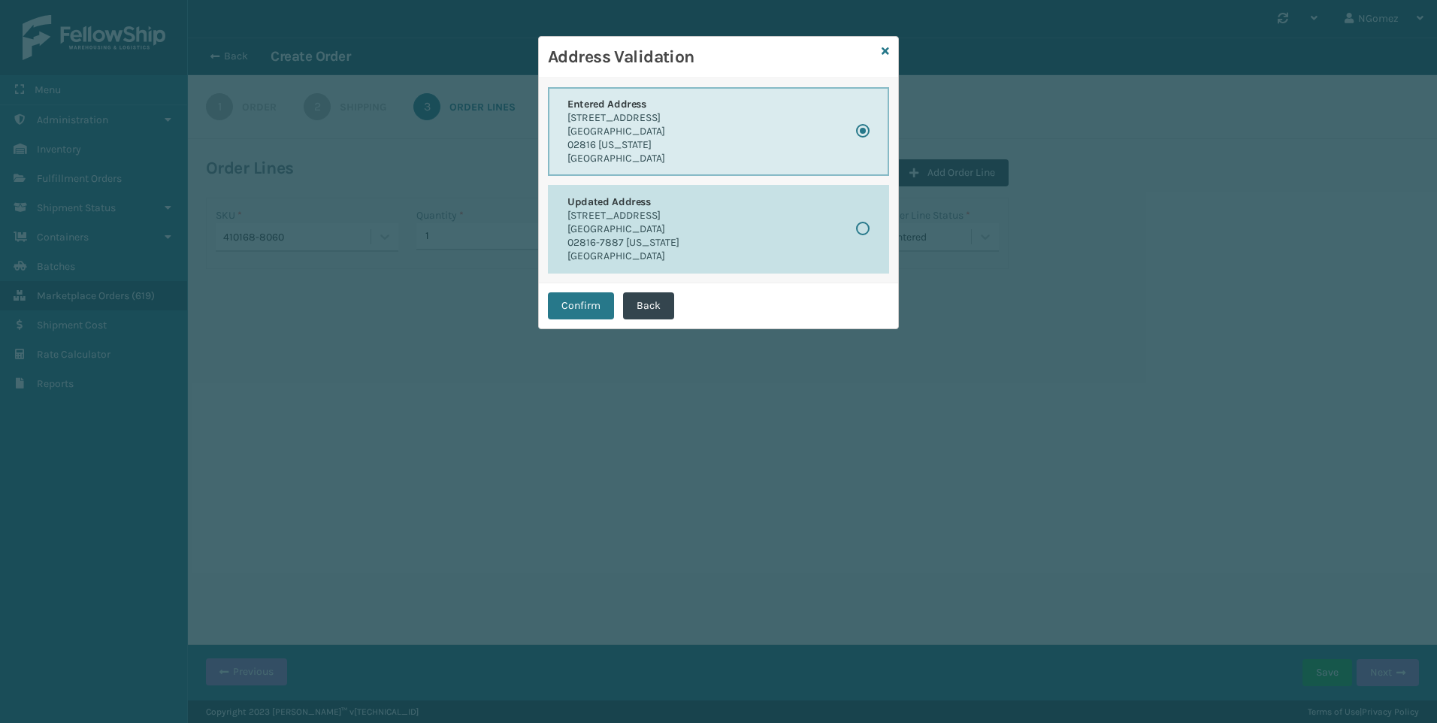
click at [798, 253] on button "Updated Address [STREET_ADDRESS][US_STATE]" at bounding box center [718, 229] width 341 height 89
radio input "false"
radio input "true"
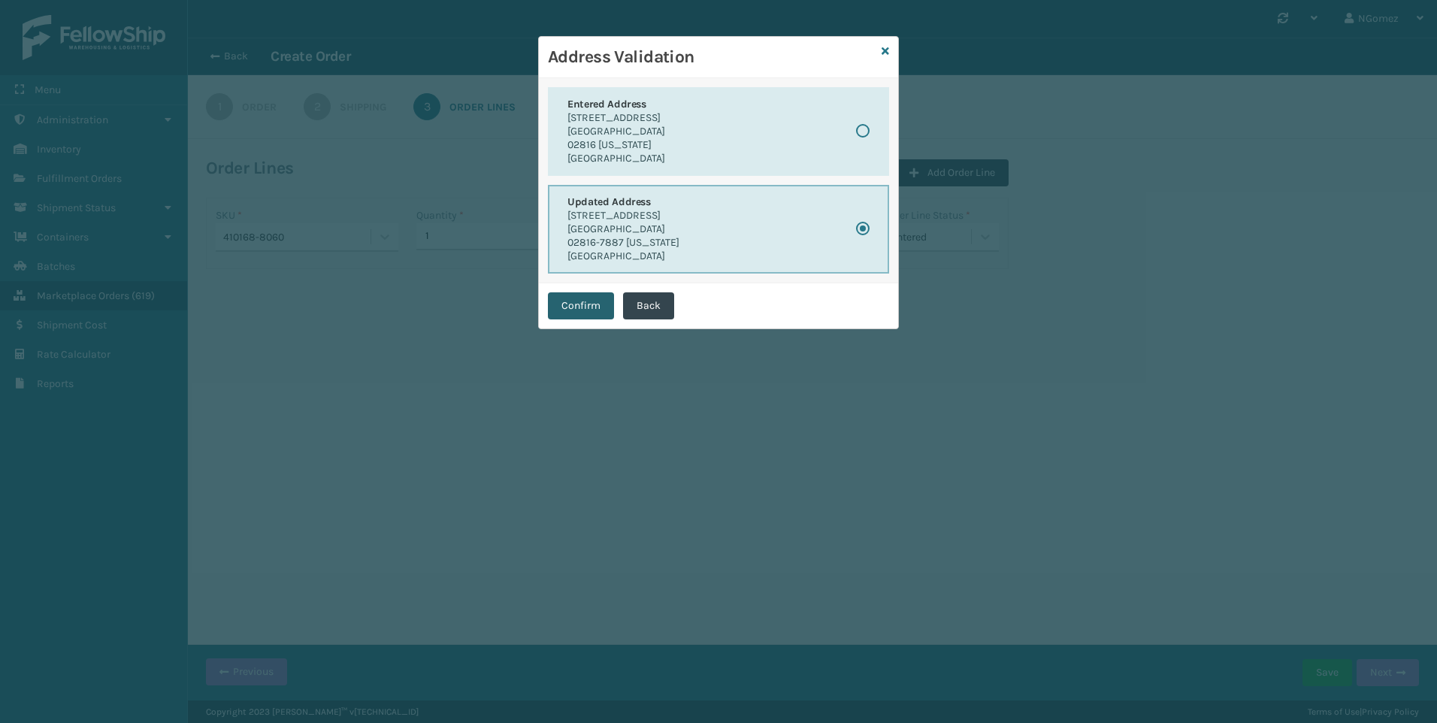
click at [610, 299] on button "Confirm" at bounding box center [581, 305] width 66 height 27
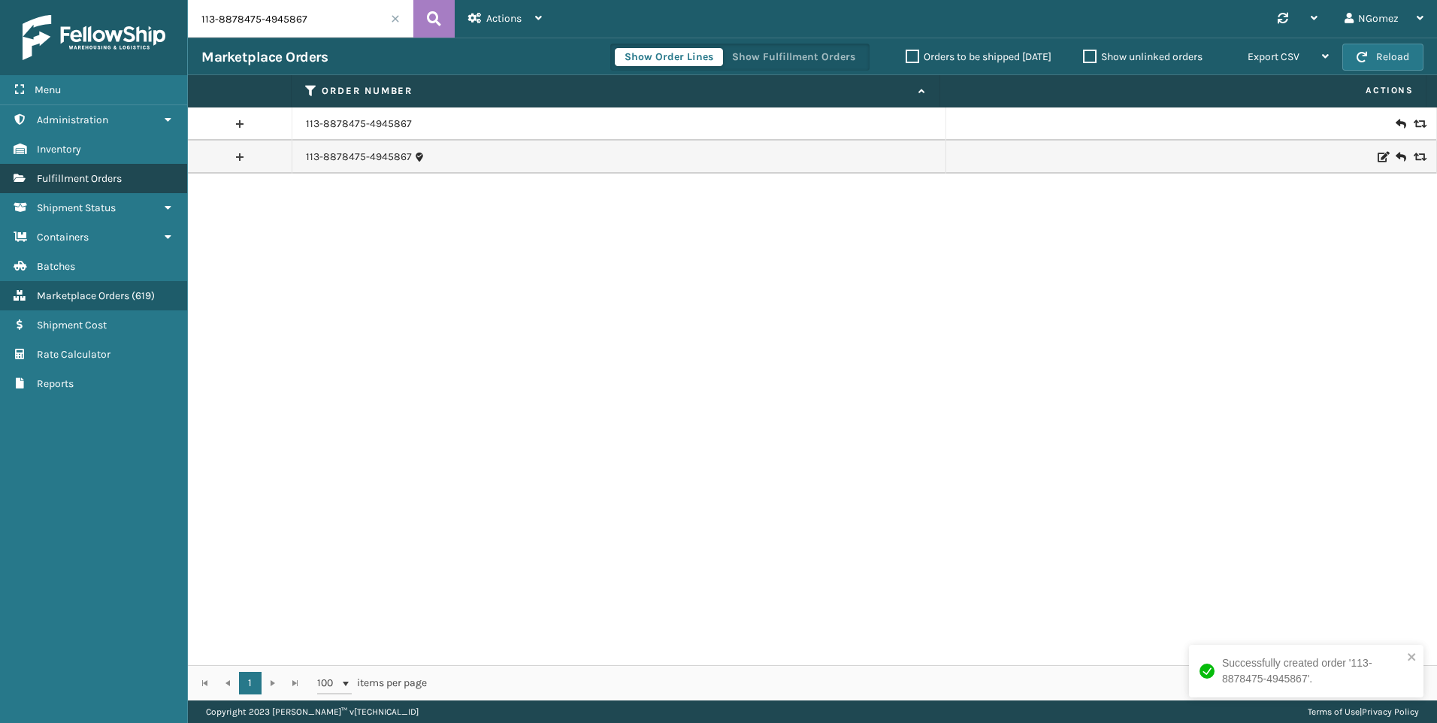
click at [107, 172] on span "Fulfillment Orders" at bounding box center [79, 178] width 85 height 13
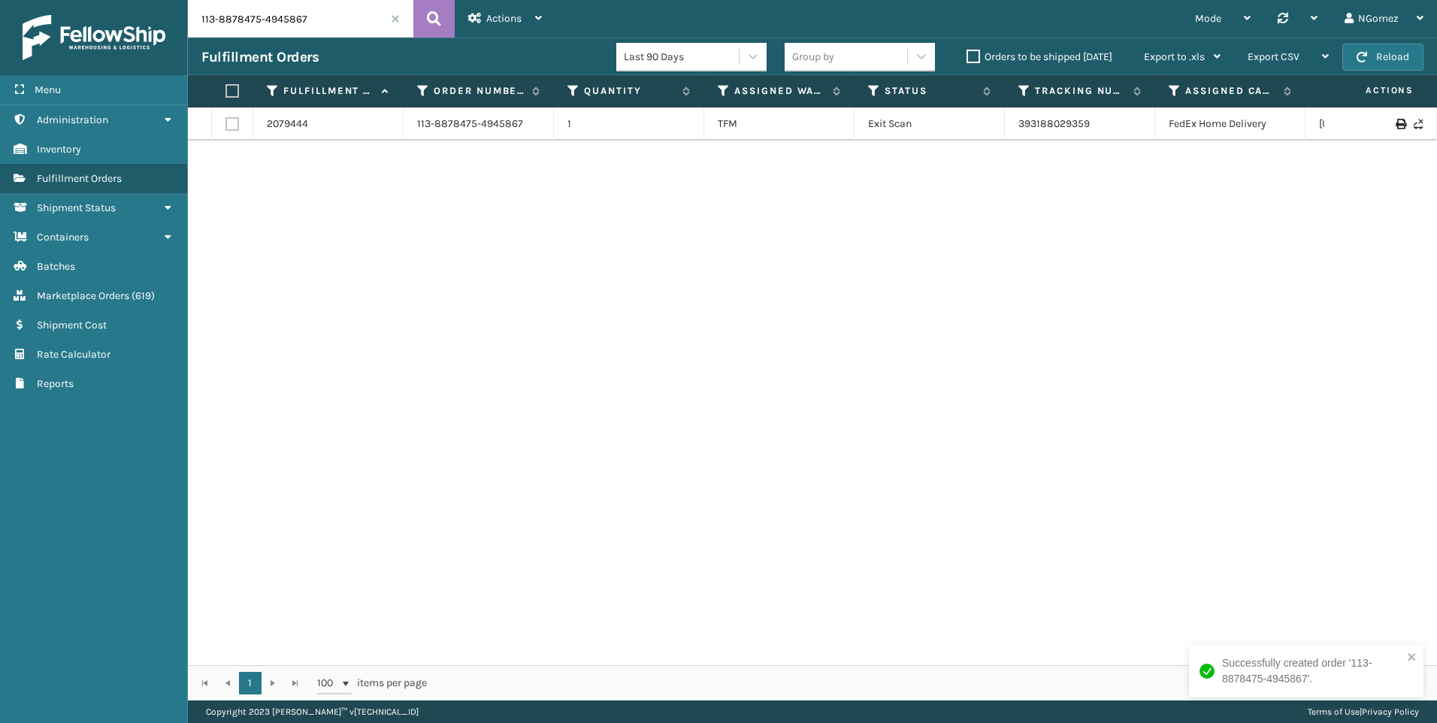
click at [314, 20] on input "113-8878475-4945867" at bounding box center [301, 19] width 226 height 38
paste input "112-2403096-6678617"
type input "112-2403096-6678617"
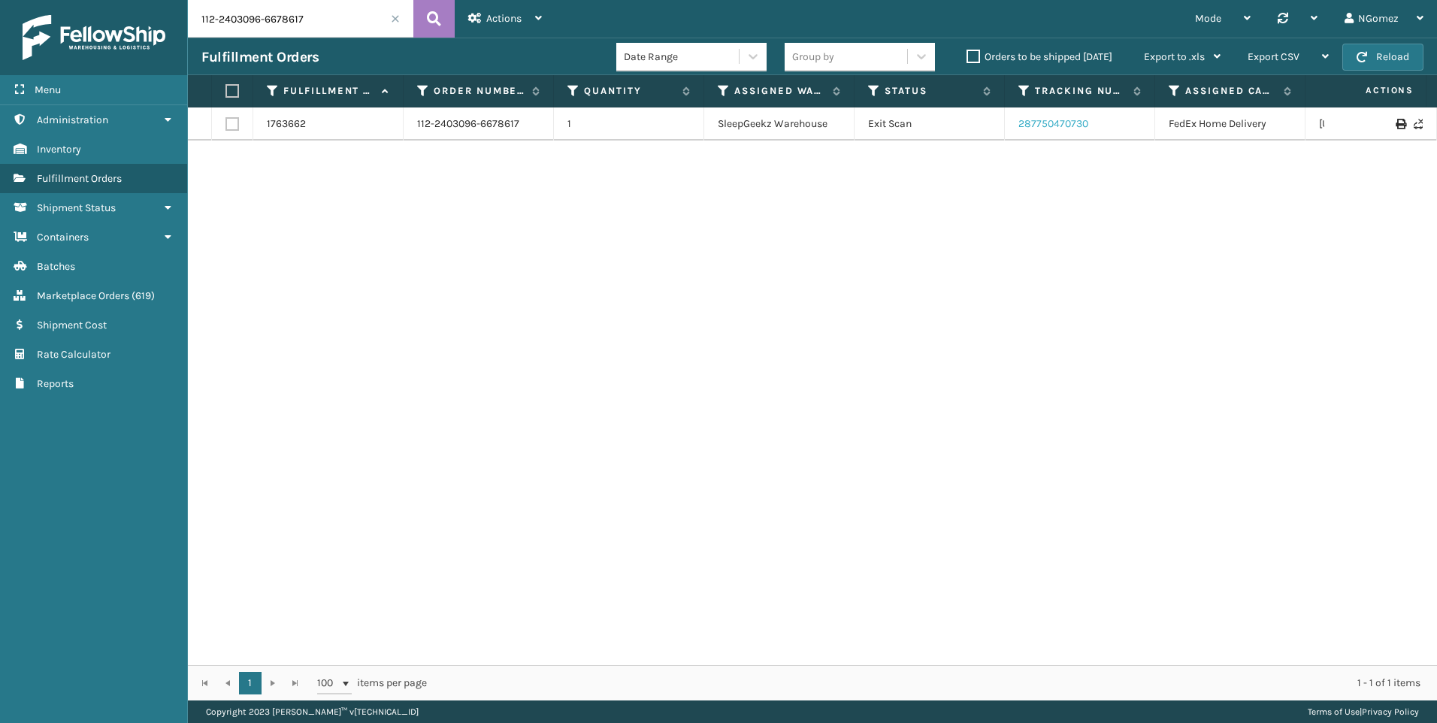
click at [1037, 121] on link "287750470730" at bounding box center [1054, 123] width 70 height 13
click at [261, 35] on input "112-2403096-6678617" at bounding box center [301, 19] width 226 height 38
paste input "113-8194937-0422662"
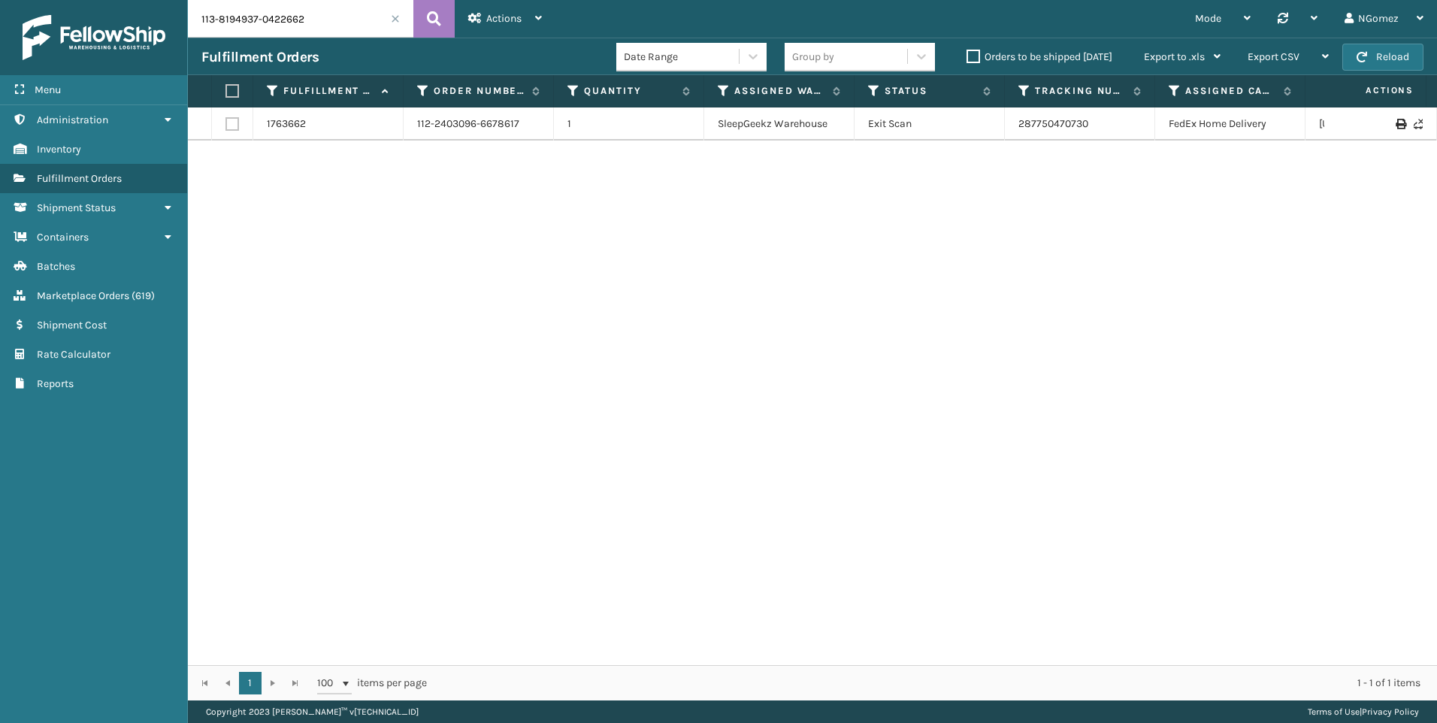
type input "113-8194937-0422662"
click at [291, 130] on link "2083134" at bounding box center [287, 124] width 41 height 15
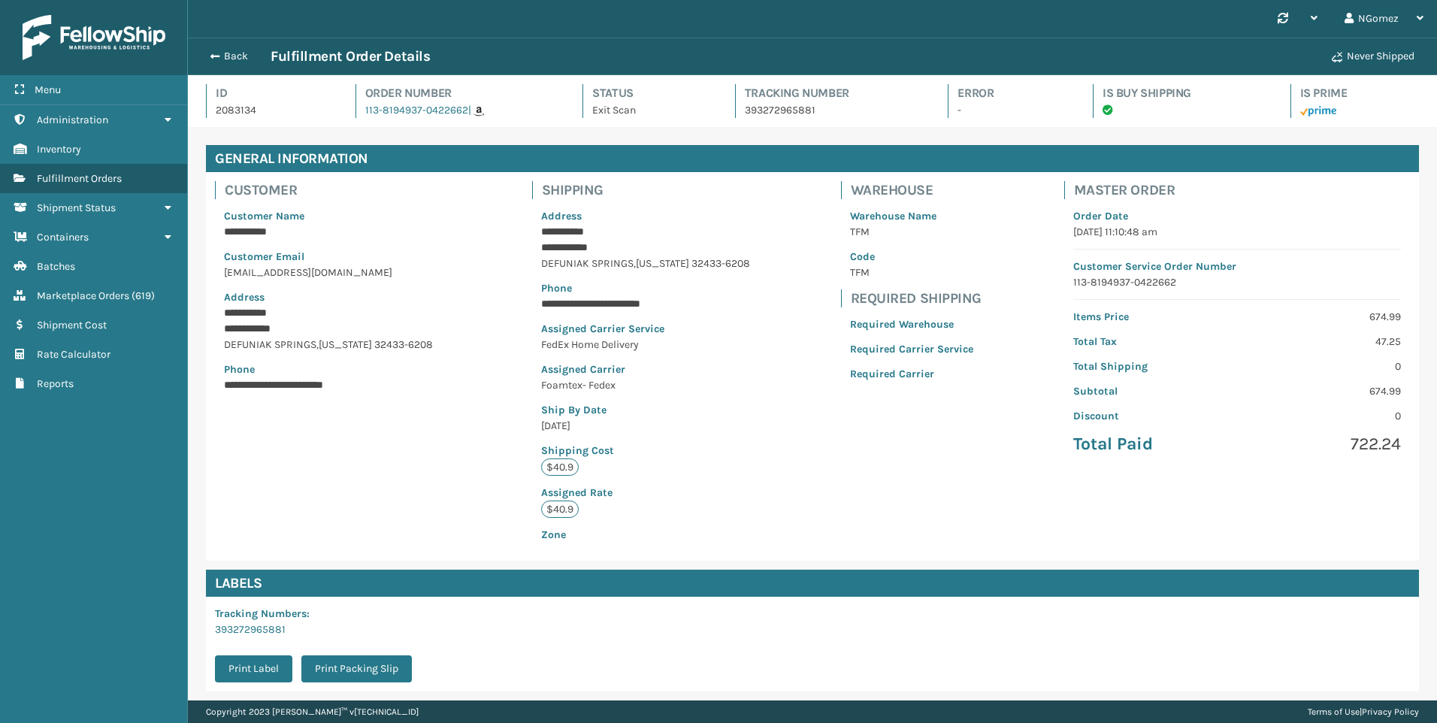
scroll to position [36, 1250]
click at [94, 290] on span "Marketplace Orders" at bounding box center [83, 295] width 92 height 13
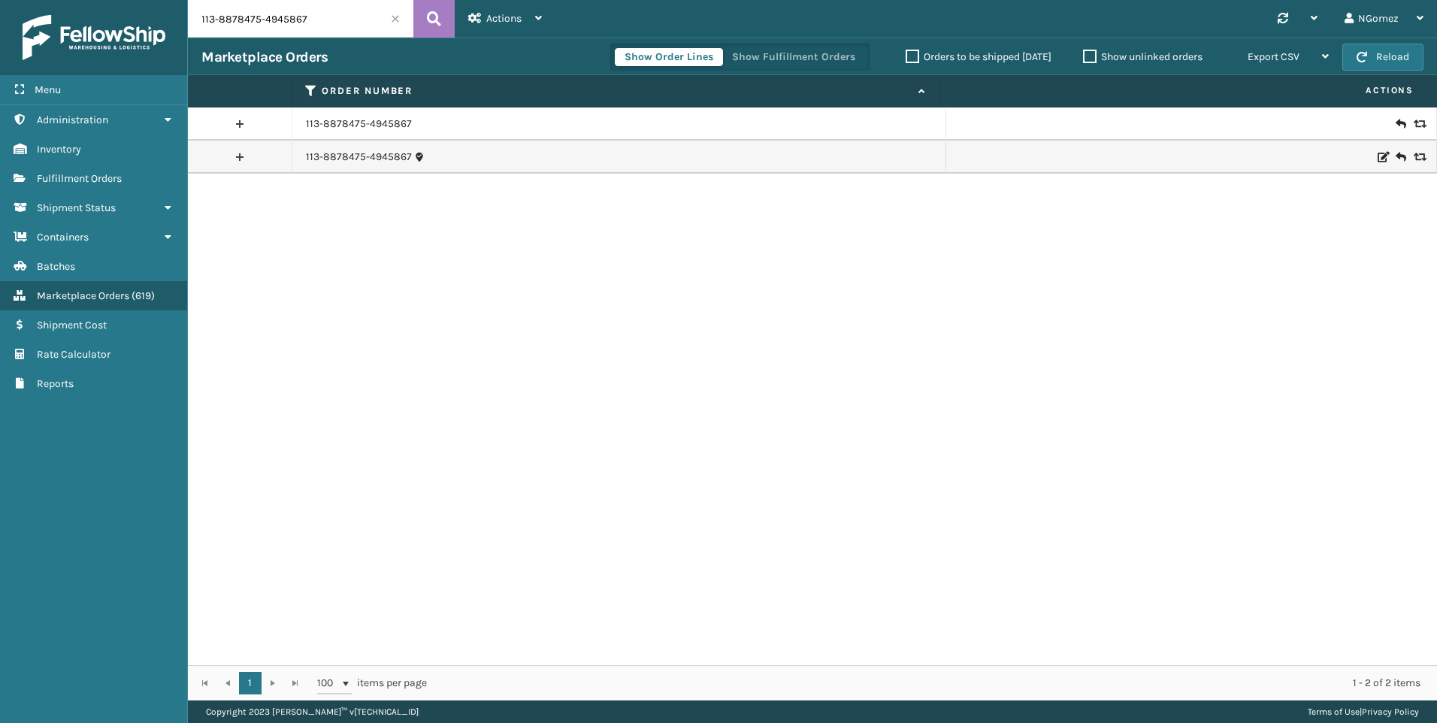
click at [339, 16] on input "113-8878475-4945867" at bounding box center [301, 19] width 226 height 38
paste input "113-8194937-0422662"
type input "113-8194937-0422662"
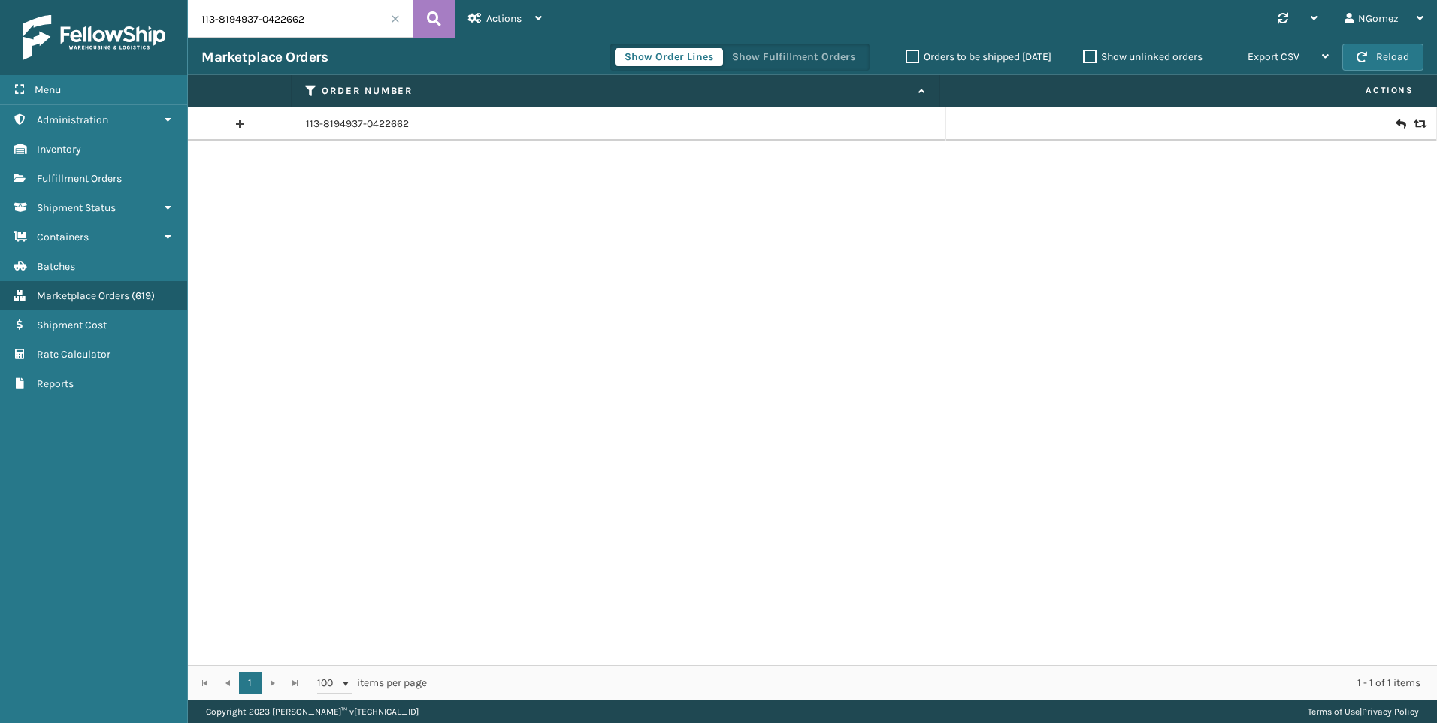
click at [1416, 126] on td at bounding box center [1192, 124] width 491 height 33
click at [1414, 126] on icon at bounding box center [1418, 124] width 9 height 11
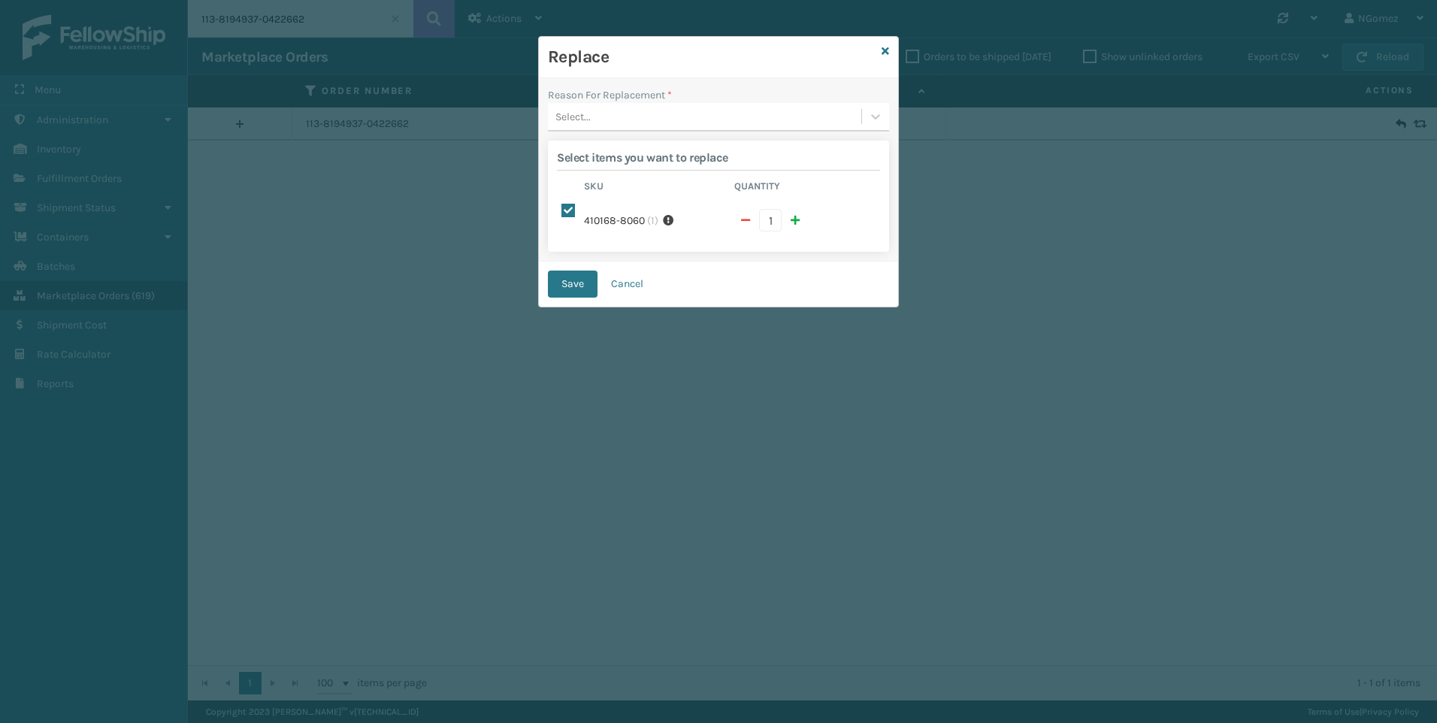
click at [750, 111] on div "Select..." at bounding box center [705, 117] width 314 height 25
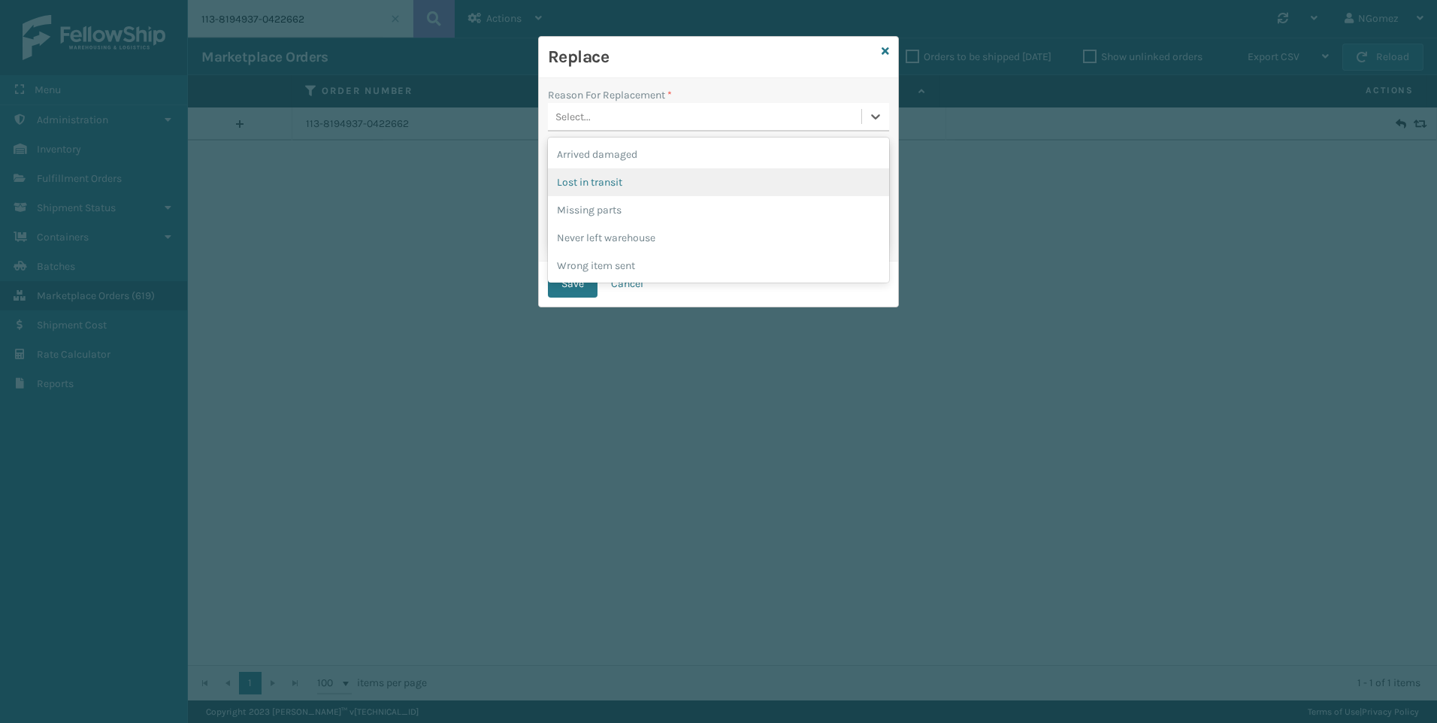
click at [710, 181] on div "Lost in transit" at bounding box center [718, 182] width 341 height 28
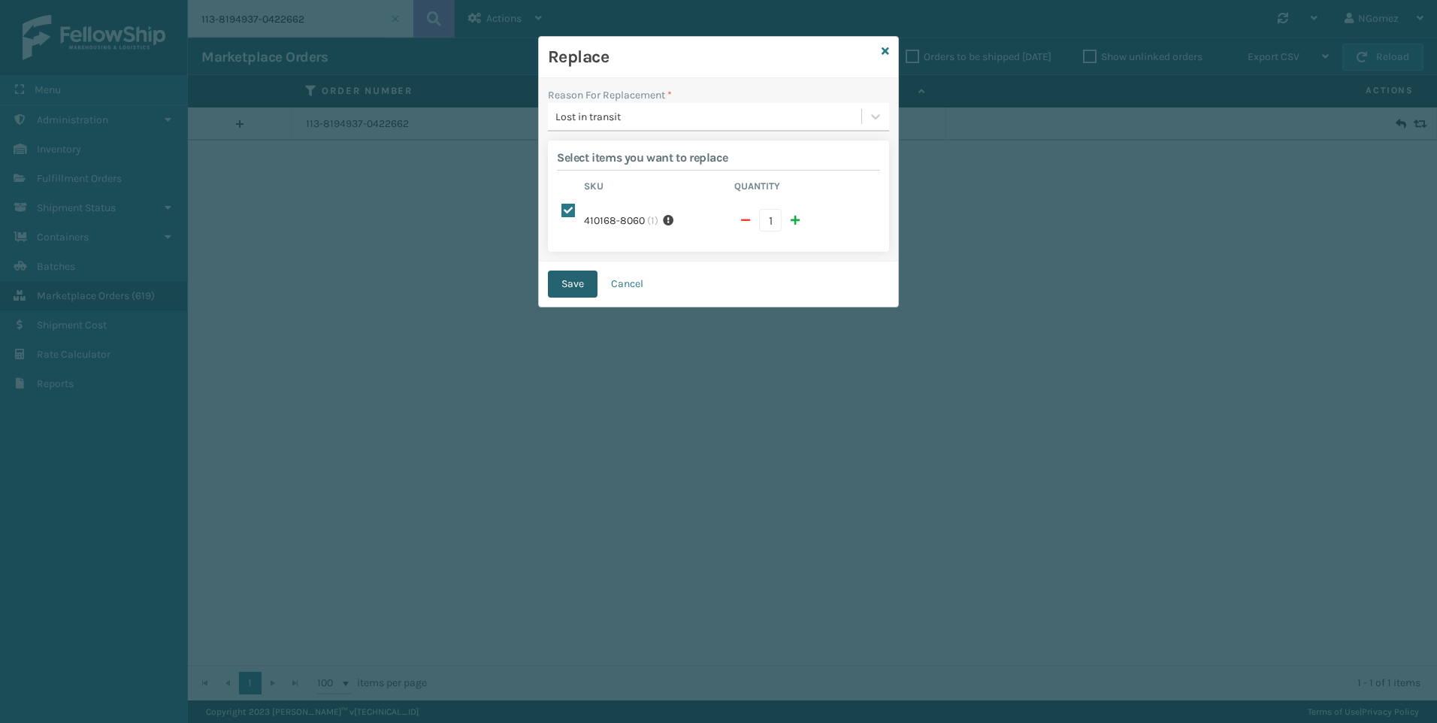
click at [579, 271] on button "Save" at bounding box center [573, 284] width 50 height 27
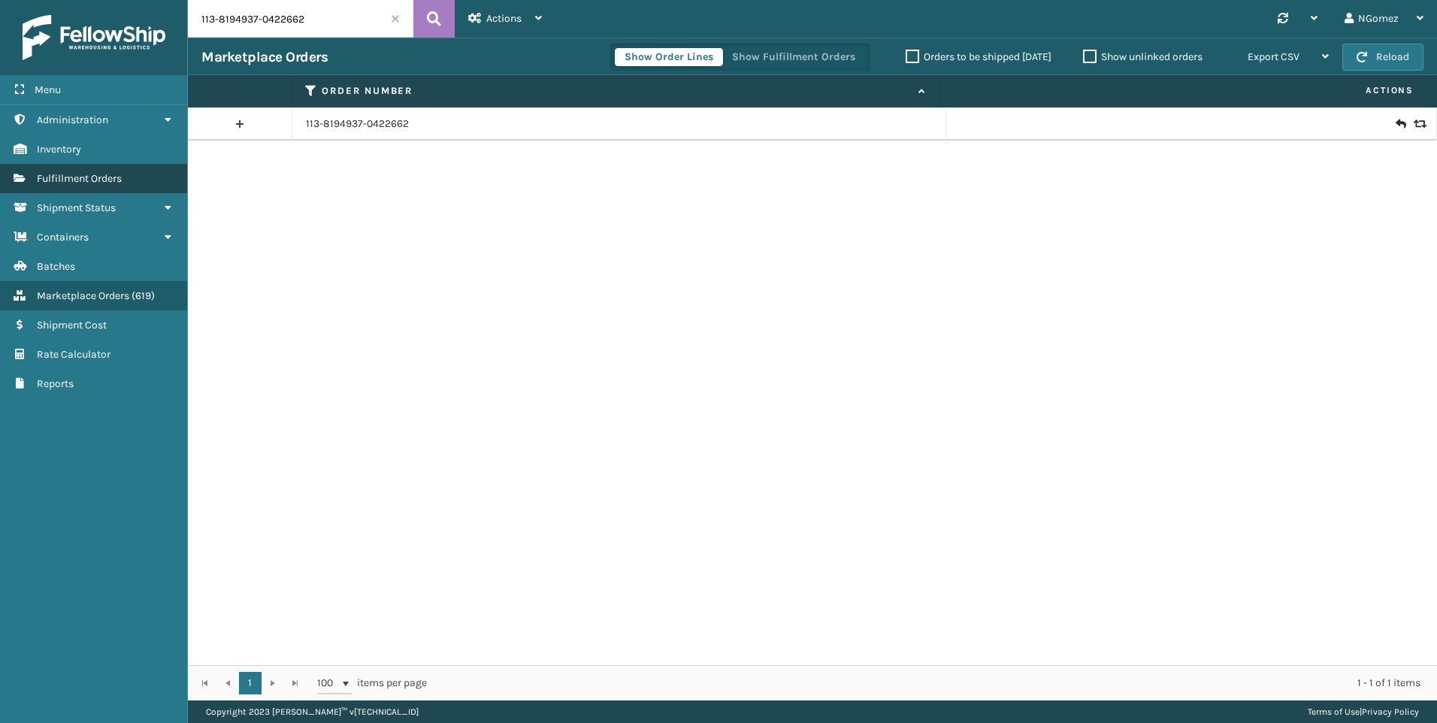
click at [77, 185] on link "Fulfillment Orders" at bounding box center [93, 178] width 187 height 29
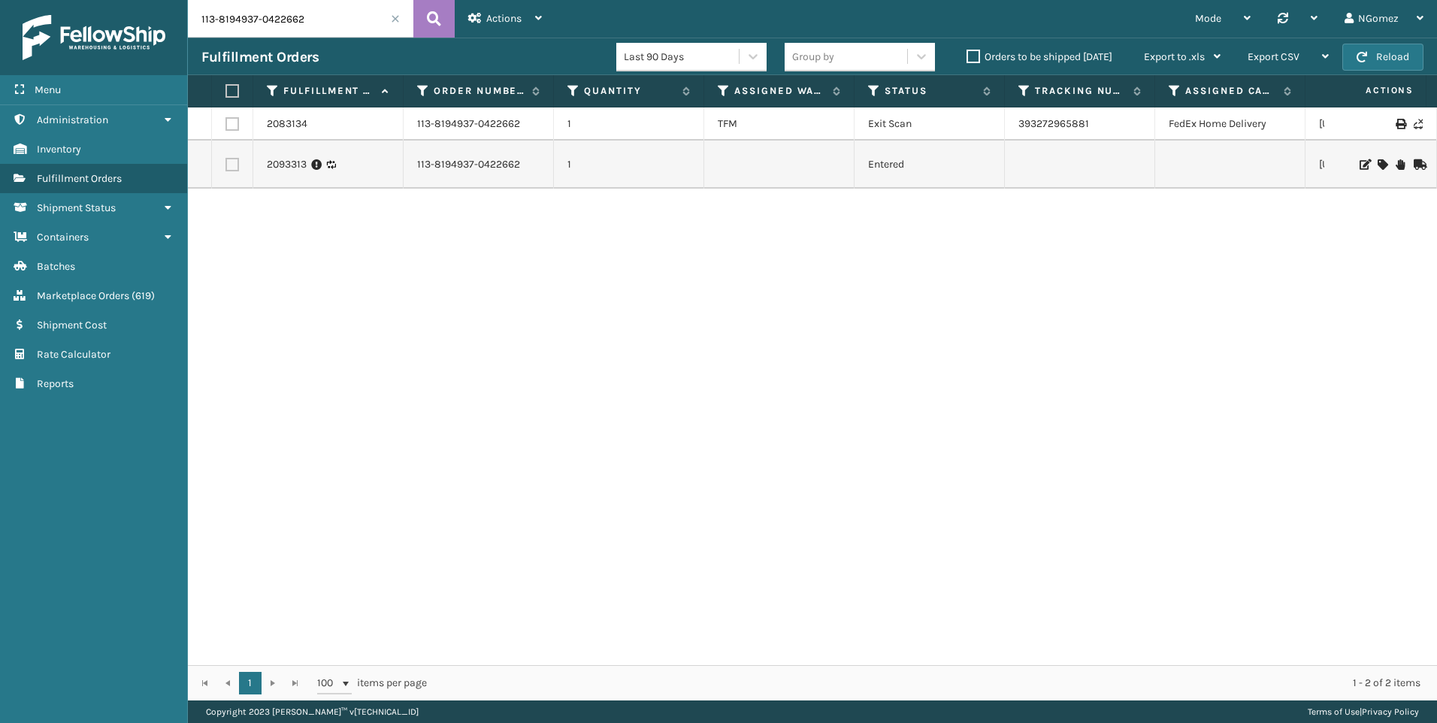
click at [328, 27] on input "113-8194937-0422662" at bounding box center [301, 19] width 226 height 38
paste input "878475-4945867"
type input "113-8878475-4945867"
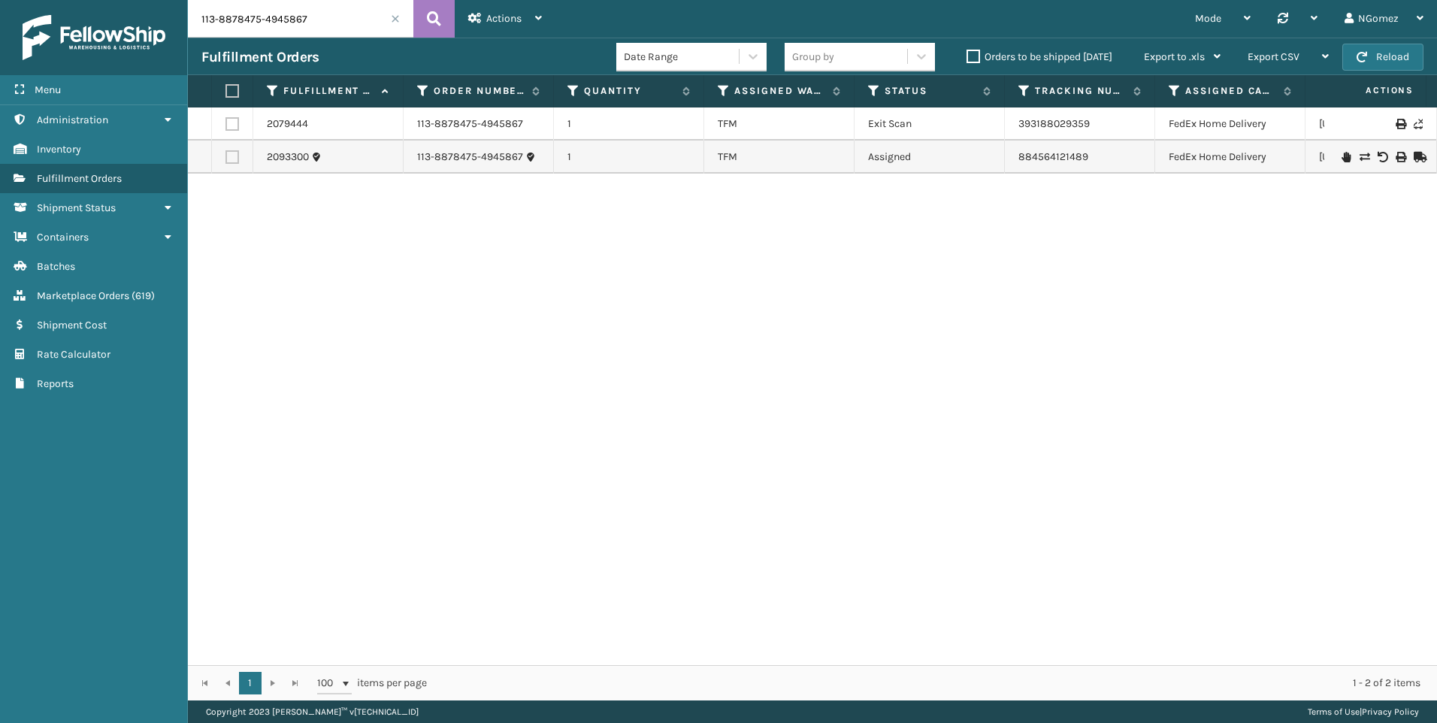
click at [252, 23] on input "113-8878475-4945867" at bounding box center [301, 19] width 226 height 38
paste input "114-0418274-3616215"
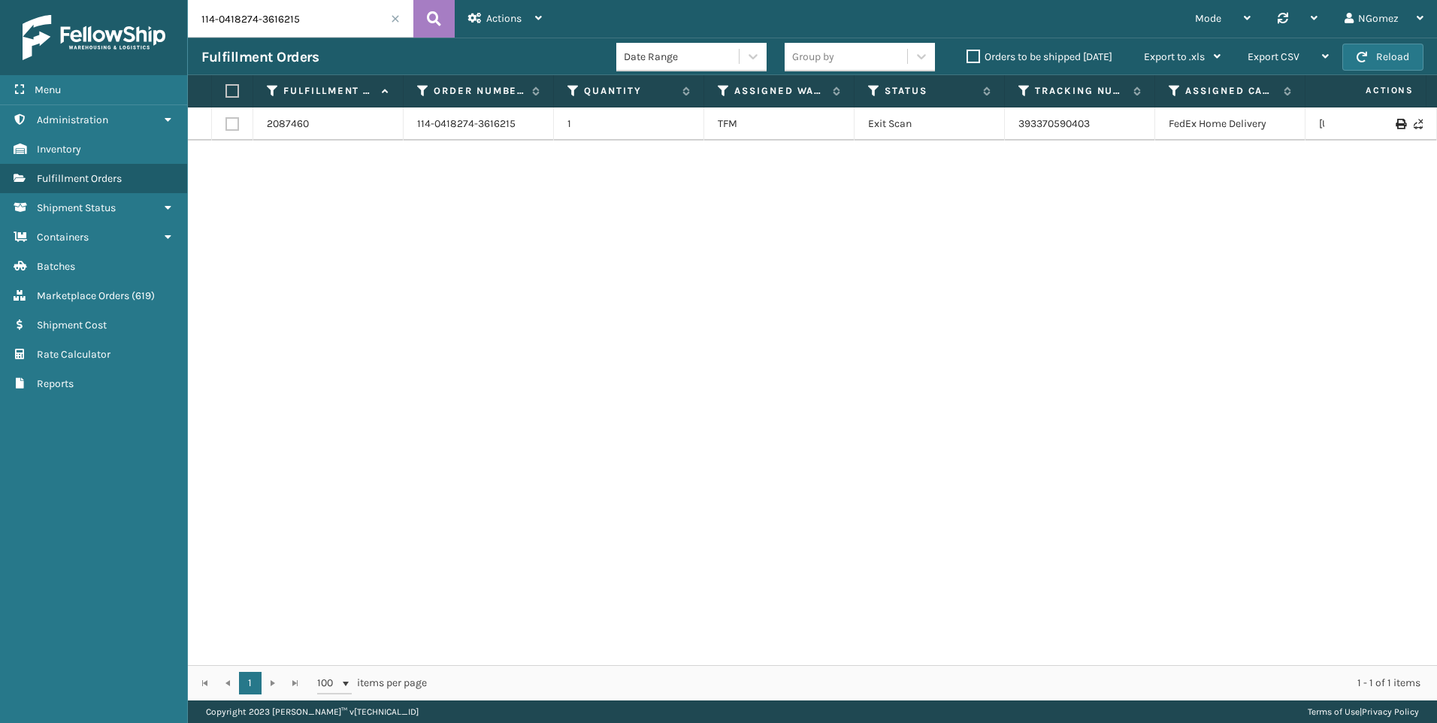
click at [322, 18] on input "114-0418274-3616215" at bounding box center [301, 19] width 226 height 38
paste input "2177901-1078627"
click at [1049, 115] on td "393186162689" at bounding box center [1080, 124] width 150 height 33
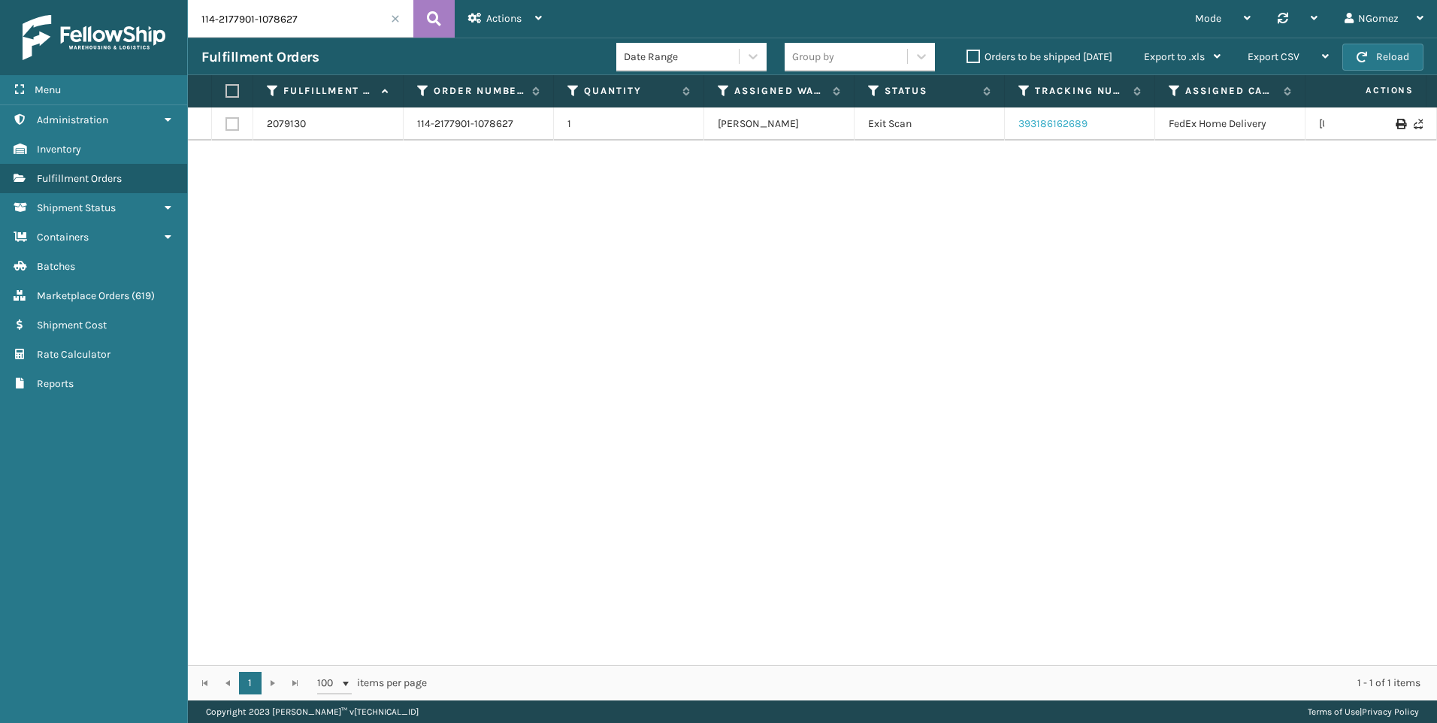
click at [1055, 120] on link "393186162689" at bounding box center [1053, 123] width 69 height 13
click at [224, 22] on input "114-2177901-1078627" at bounding box center [301, 19] width 226 height 38
paste input "3475751-6848208"
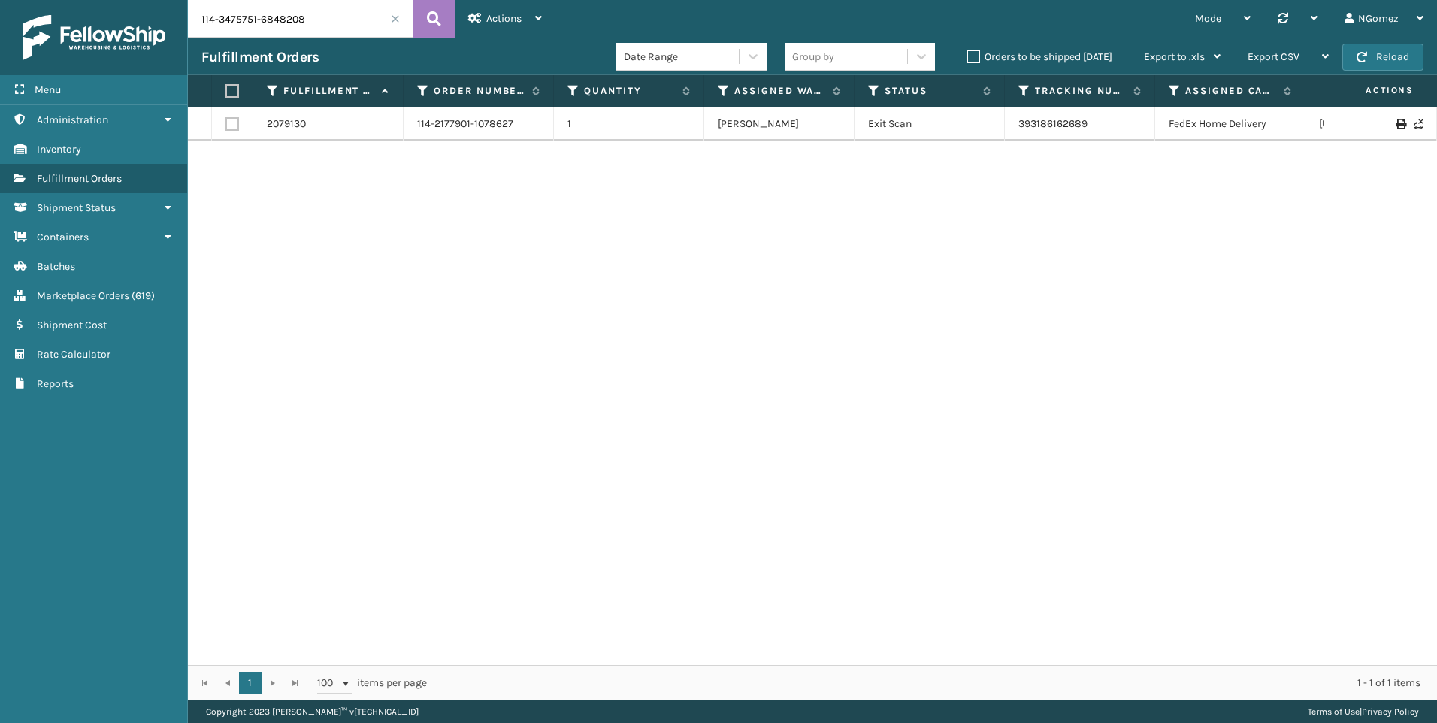
type input "114-3475751-6848208"
click at [1063, 120] on link "393382425020" at bounding box center [1055, 123] width 73 height 13
click at [291, 19] on input "114-3475751-6848208" at bounding box center [301, 19] width 226 height 38
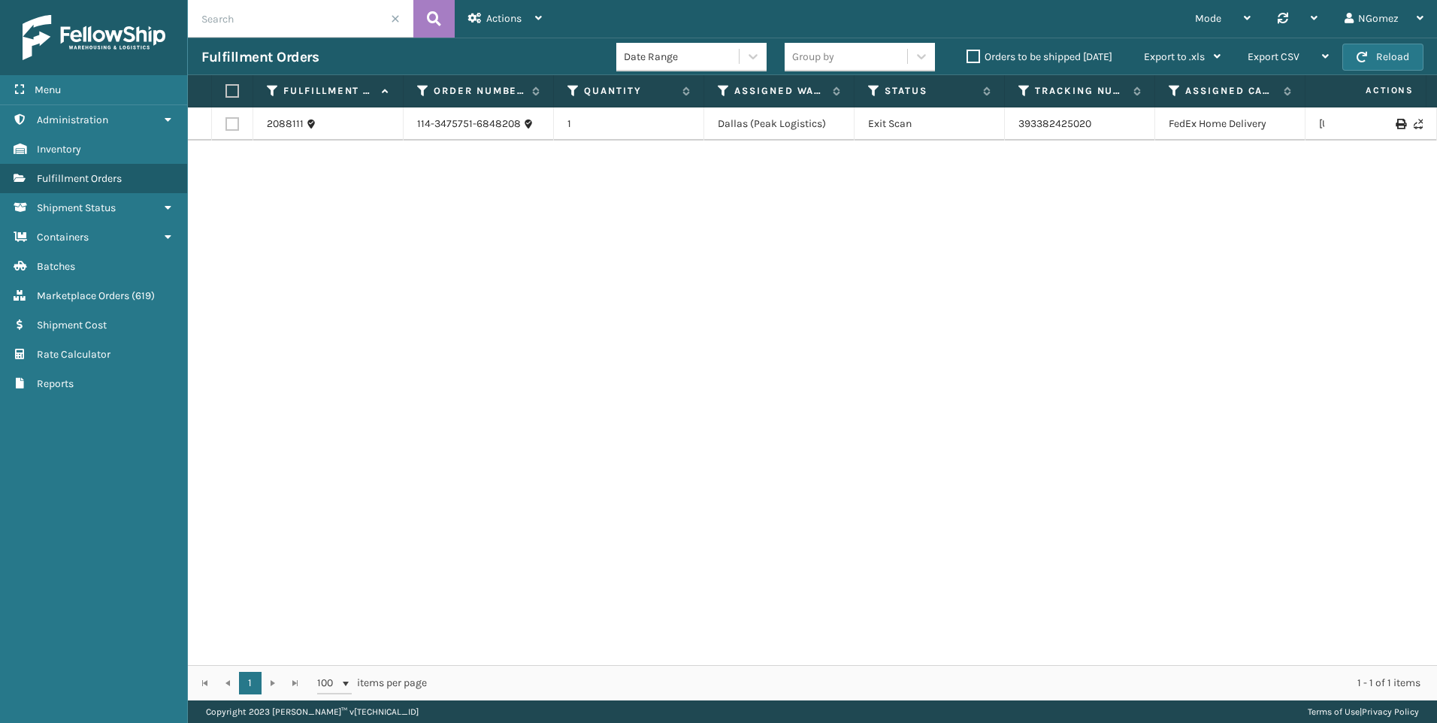
paste input "113-8194937-0422662"
type input "113-8194937-0422662"
